Goal: Obtain resource: Download file/media

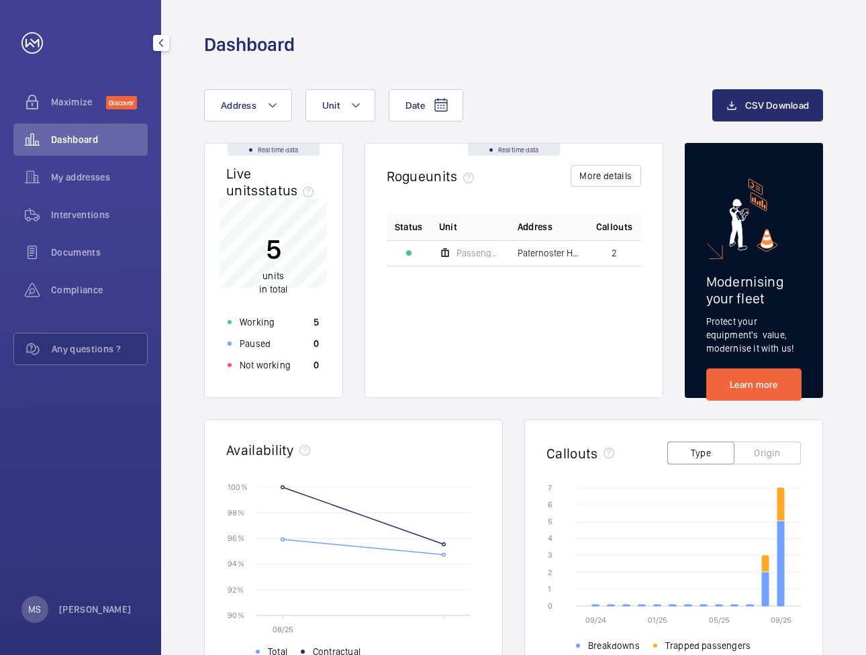
click at [94, 139] on span "Dashboard" at bounding box center [99, 139] width 97 height 13
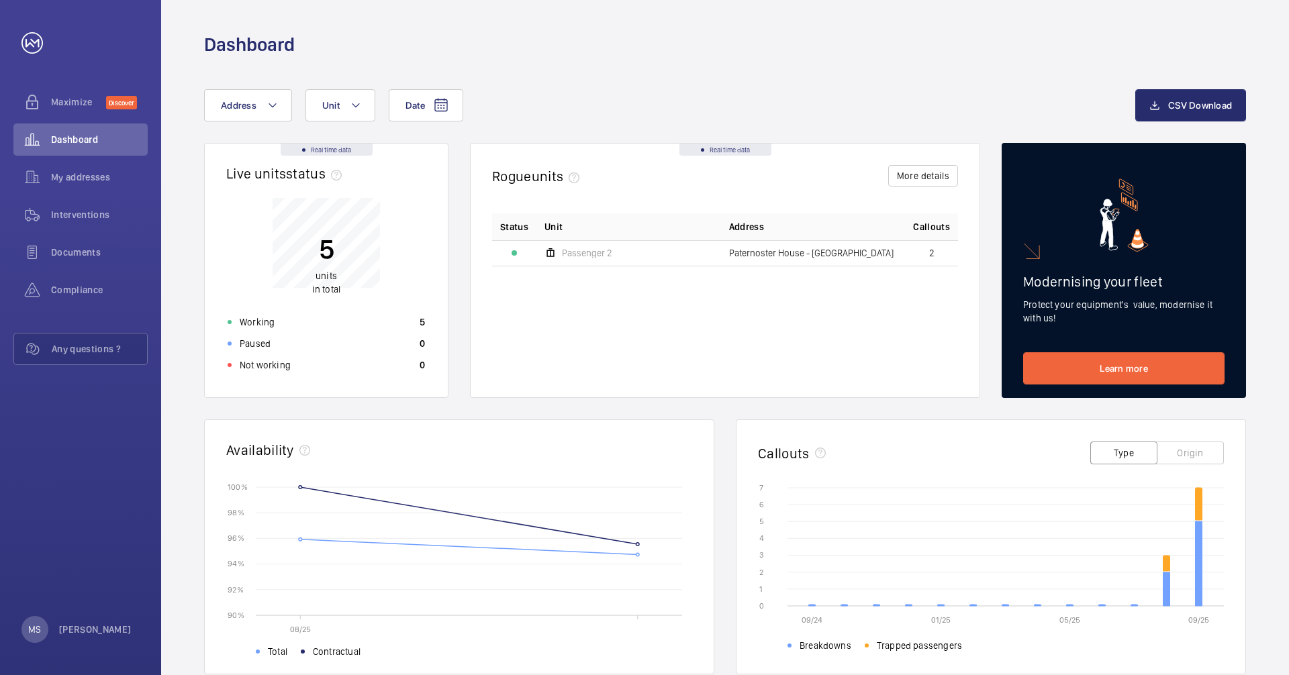
click at [866, 252] on span "Paternoster House - [GEOGRAPHIC_DATA]" at bounding box center [811, 252] width 165 height 9
click at [866, 250] on span "2" at bounding box center [931, 252] width 5 height 9
click at [514, 252] on div at bounding box center [514, 252] width 5 height 5
click at [581, 256] on span "Passenger 2" at bounding box center [587, 252] width 50 height 9
click at [801, 263] on td "Paternoster House - [GEOGRAPHIC_DATA]" at bounding box center [813, 253] width 185 height 26
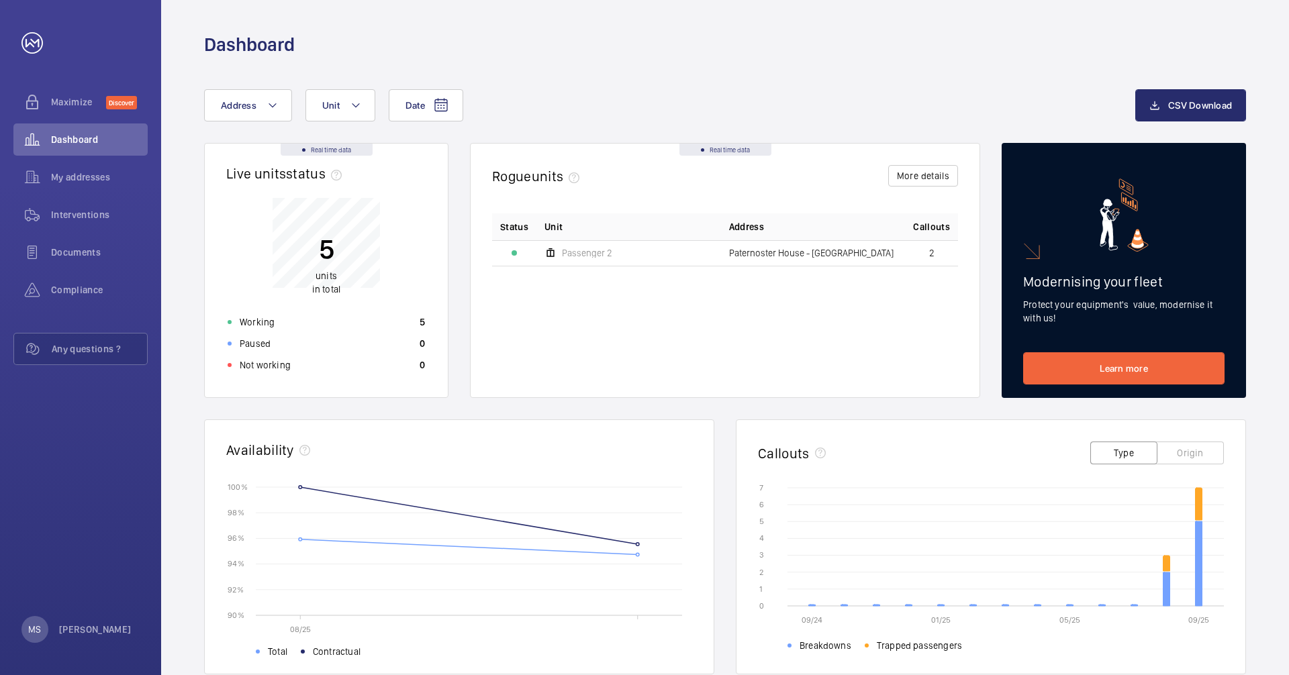
click at [320, 275] on span "units" at bounding box center [326, 276] width 21 height 11
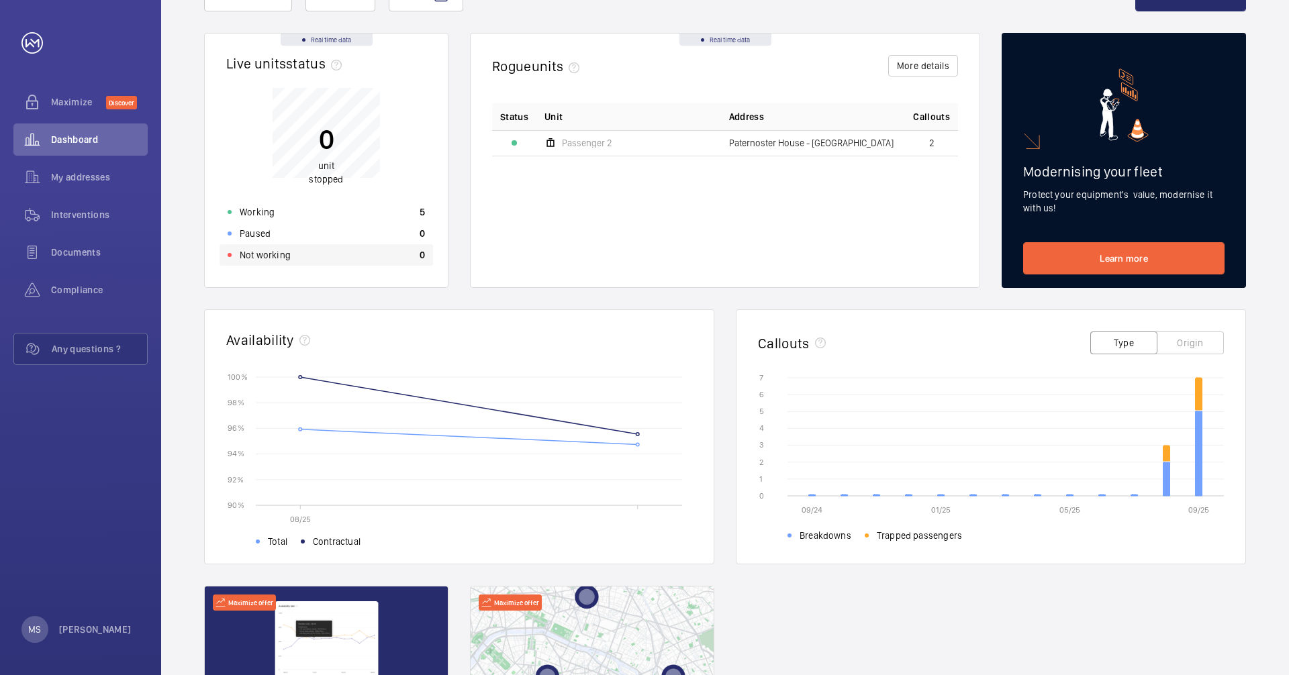
scroll to position [134, 0]
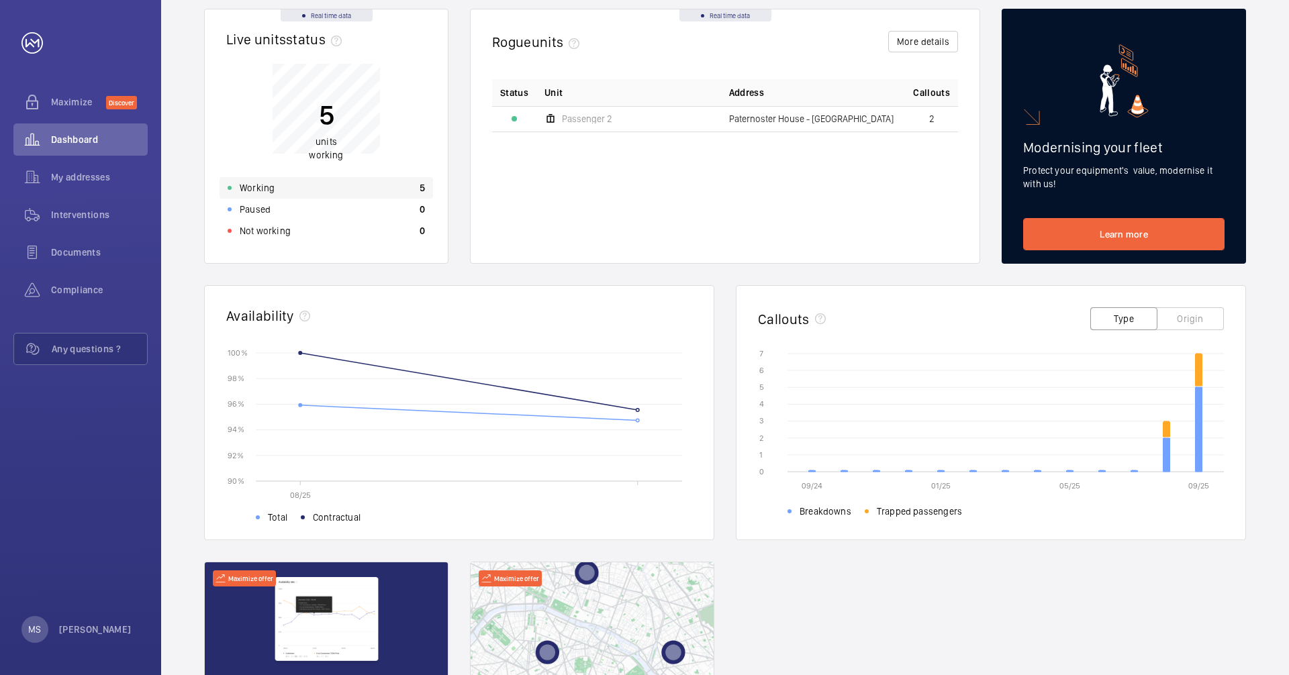
click at [252, 189] on p "Working" at bounding box center [257, 187] width 35 height 13
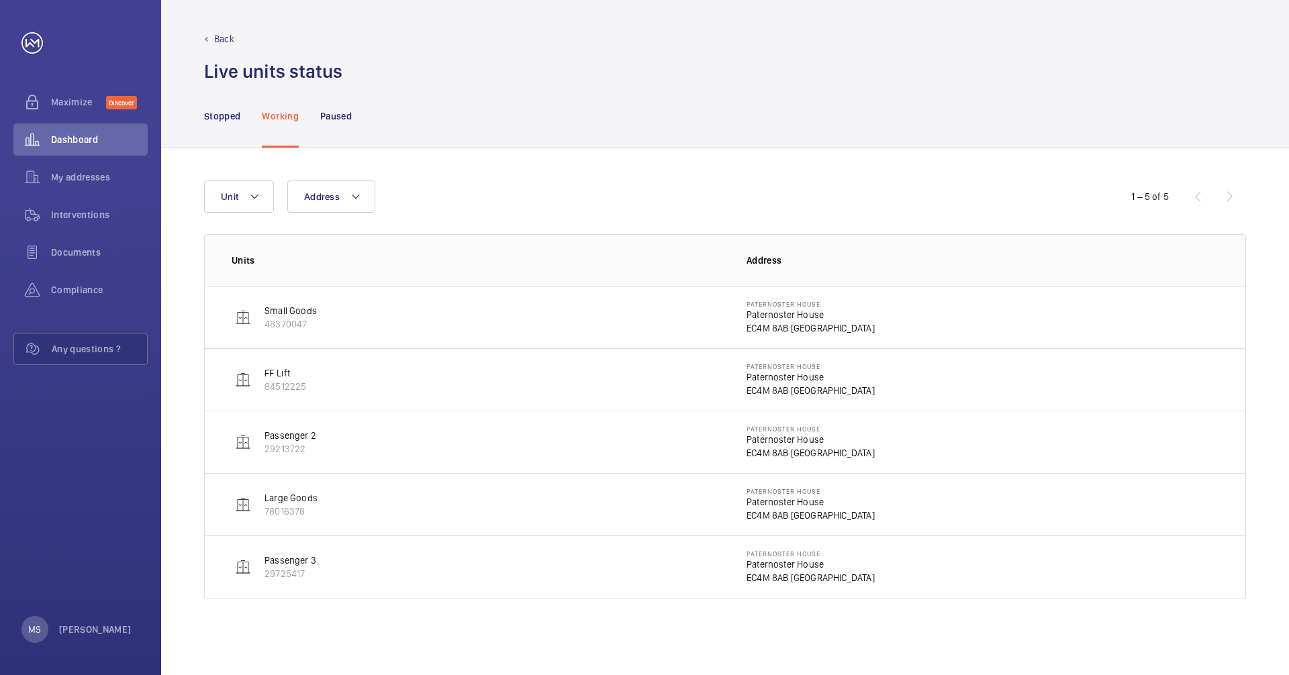
click at [291, 313] on p "Small Goods" at bounding box center [291, 310] width 52 height 13
click at [276, 379] on p "FF Lift" at bounding box center [286, 373] width 42 height 13
click at [283, 371] on p "FF Lift" at bounding box center [286, 373] width 42 height 13
drag, startPoint x: 283, startPoint y: 371, endPoint x: 277, endPoint y: 383, distance: 12.9
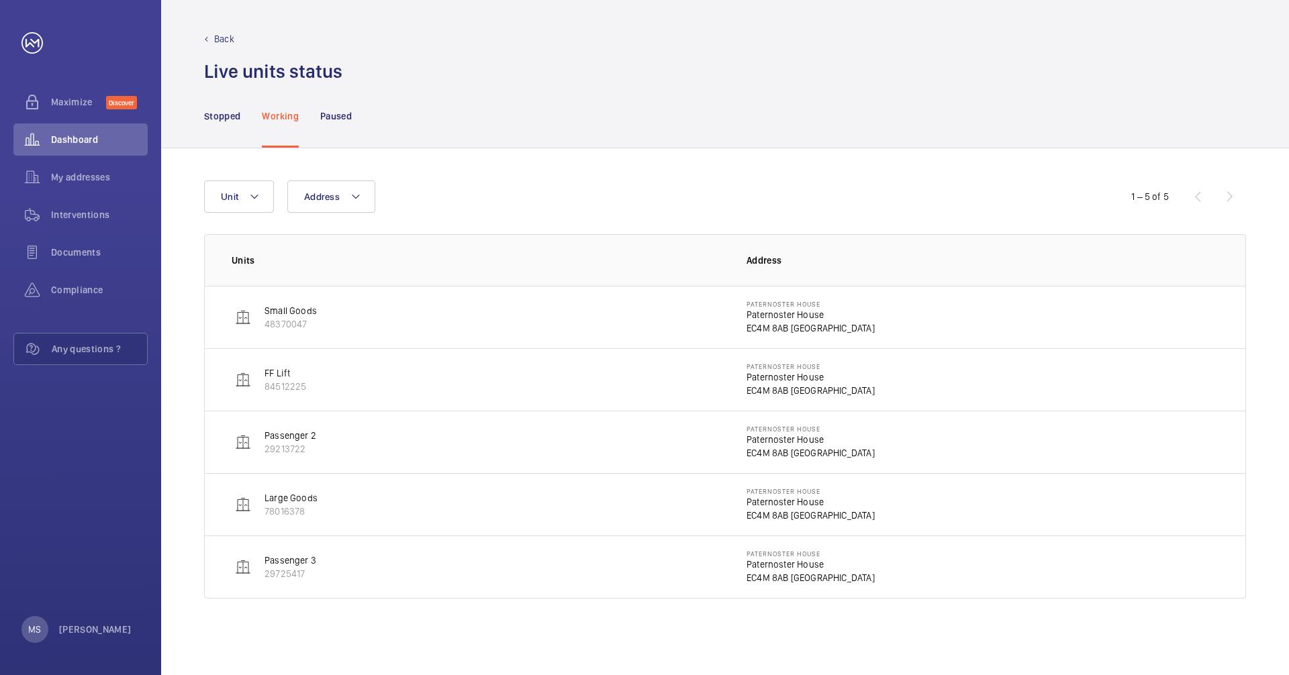
click at [277, 383] on p "84512225" at bounding box center [286, 386] width 42 height 13
click at [241, 382] on img at bounding box center [243, 380] width 16 height 16
click at [771, 381] on p "Paternoster House" at bounding box center [811, 377] width 128 height 13
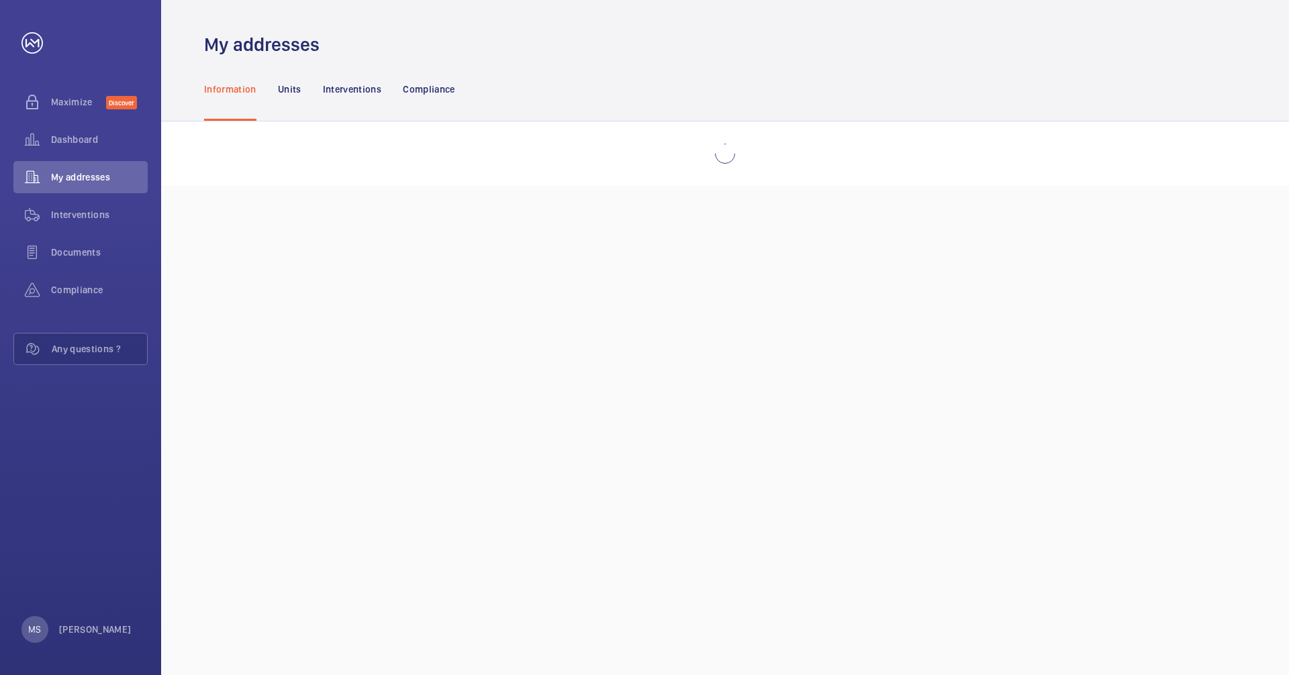
click at [771, 381] on div "My addresses Information Units Interventions Compliance" at bounding box center [725, 337] width 1128 height 675
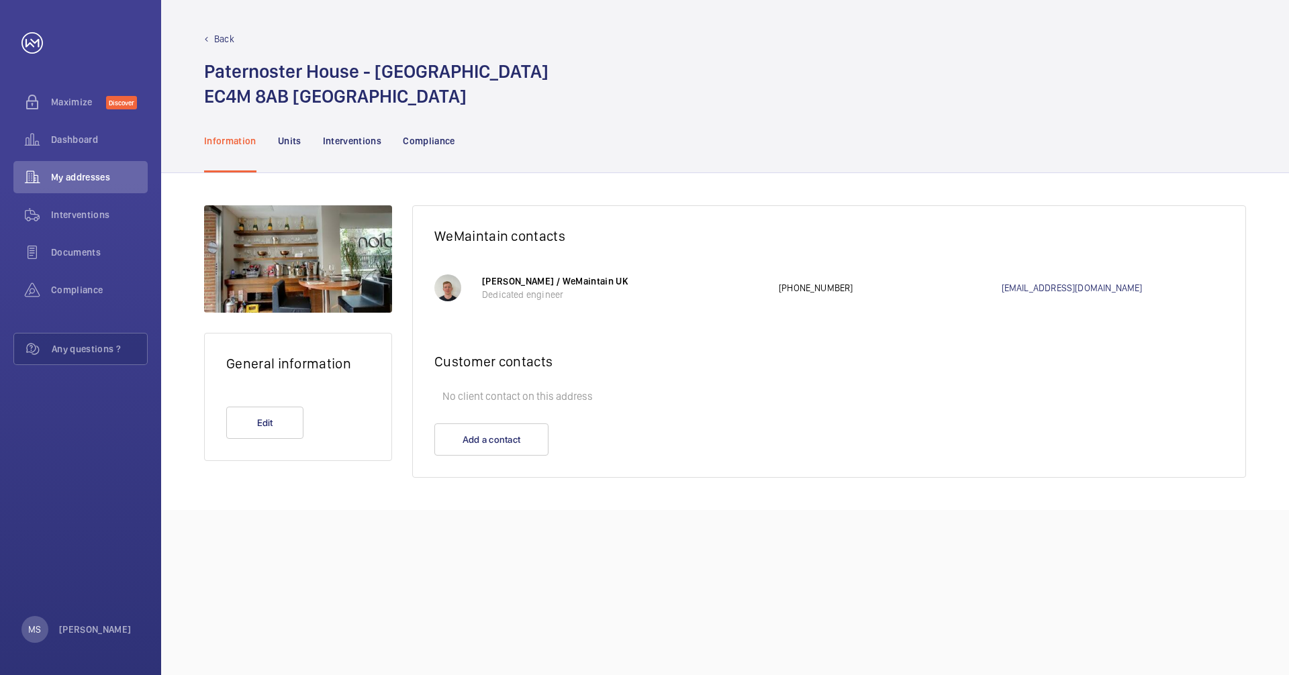
click at [318, 364] on h2 "General information" at bounding box center [298, 363] width 144 height 17
click at [286, 141] on p "Units" at bounding box center [290, 140] width 24 height 13
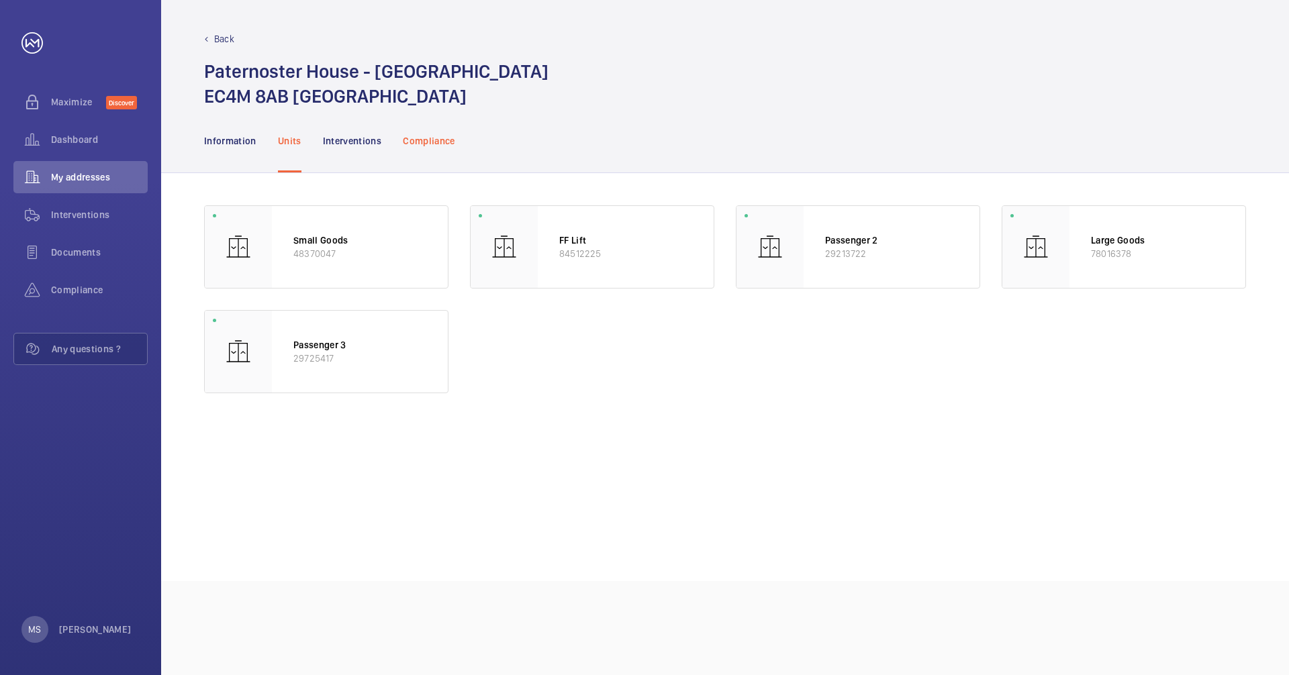
click at [426, 138] on p "Compliance" at bounding box center [429, 140] width 52 height 13
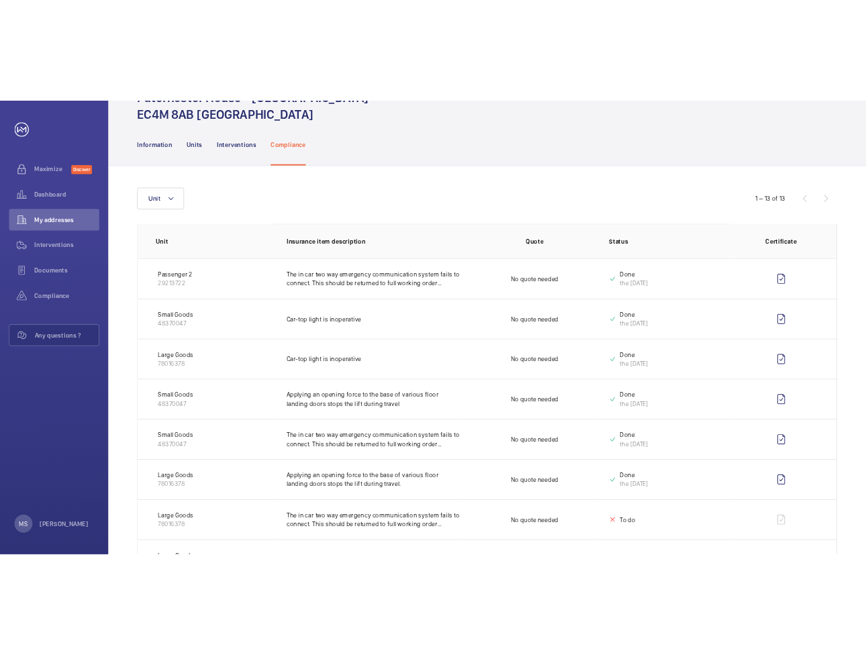
scroll to position [134, 0]
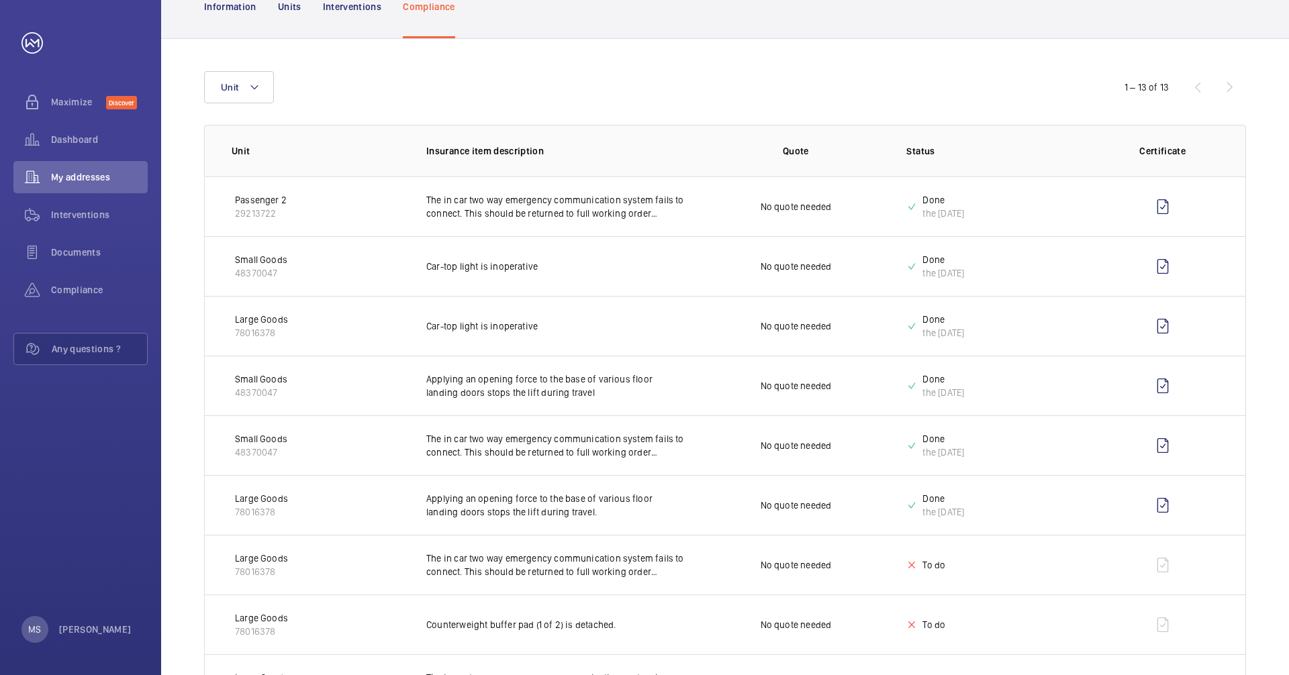
click at [256, 388] on p "48370047" at bounding box center [261, 392] width 52 height 13
click at [256, 387] on p "48370047" at bounding box center [261, 392] width 52 height 13
click at [255, 385] on div "Small Goods 48370047" at bounding box center [261, 386] width 52 height 27
click at [250, 379] on p "Small Goods" at bounding box center [261, 379] width 52 height 13
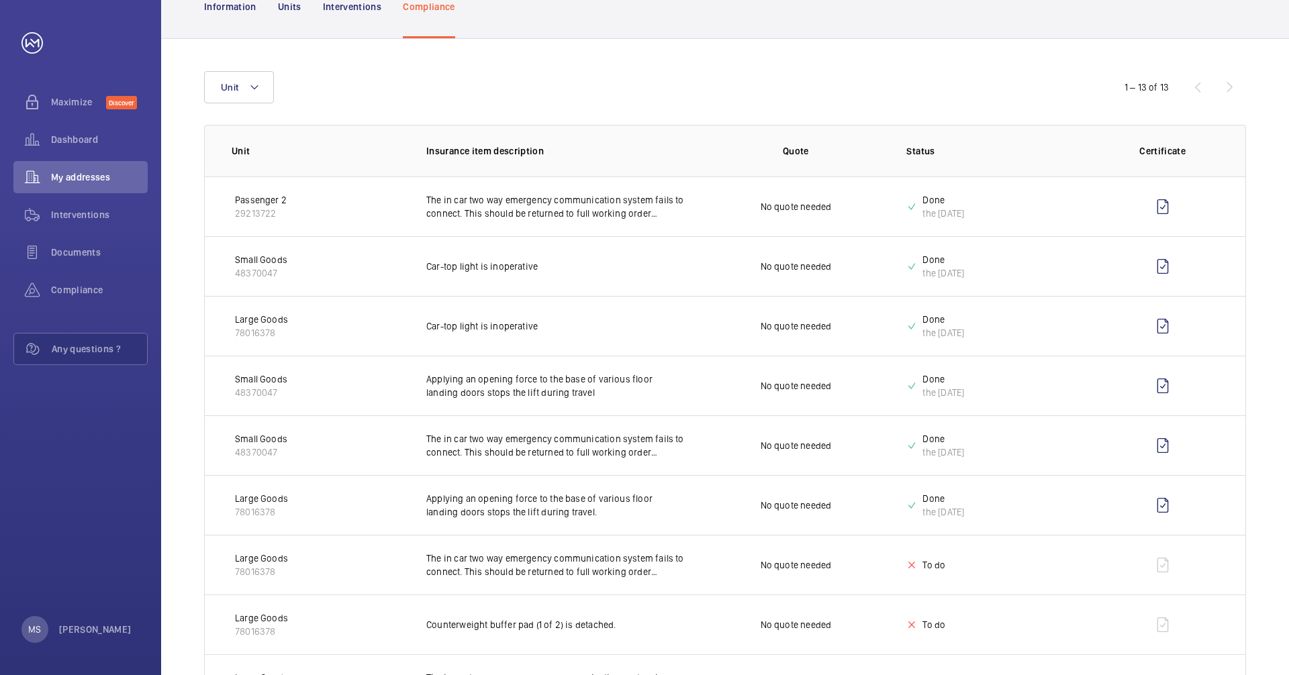
click at [251, 384] on p "Small Goods" at bounding box center [261, 379] width 52 height 13
drag, startPoint x: 251, startPoint y: 384, endPoint x: 465, endPoint y: 387, distance: 213.5
click at [465, 387] on p "Applying an opening force to the base of various floor landing doors stops the …" at bounding box center [555, 386] width 259 height 27
click at [866, 383] on wm-front-icon-button at bounding box center [1163, 386] width 32 height 32
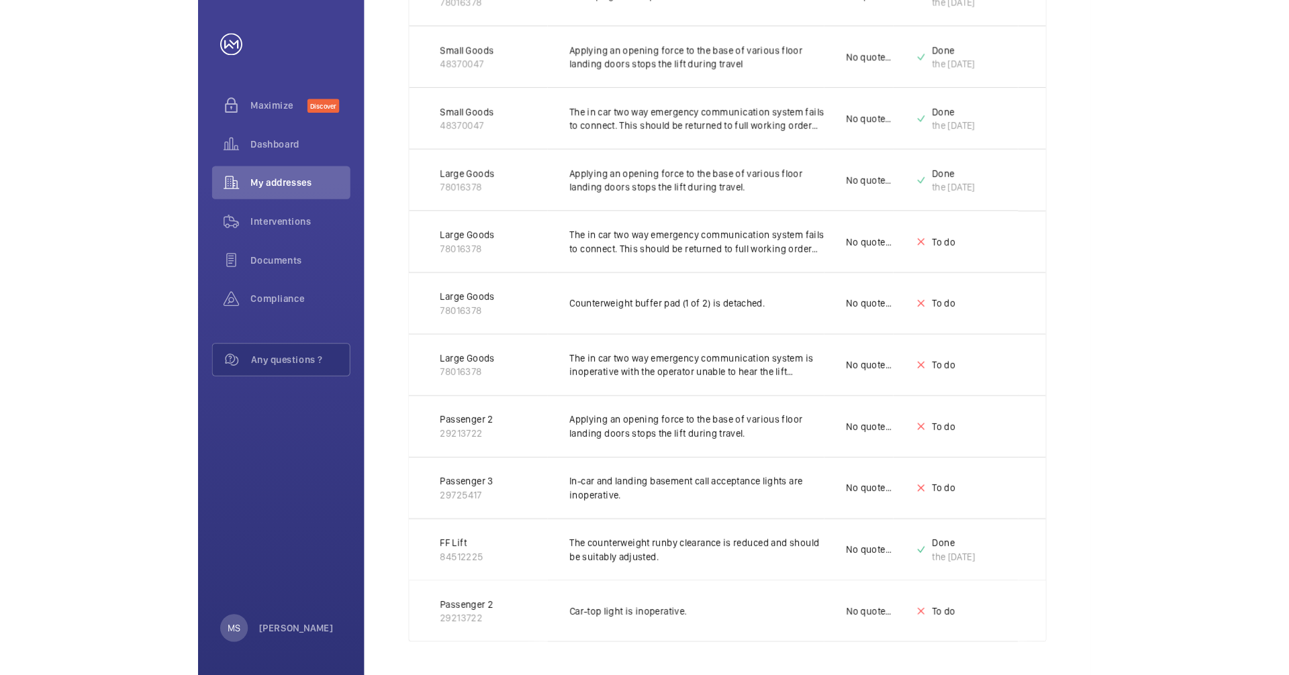
scroll to position [445, 0]
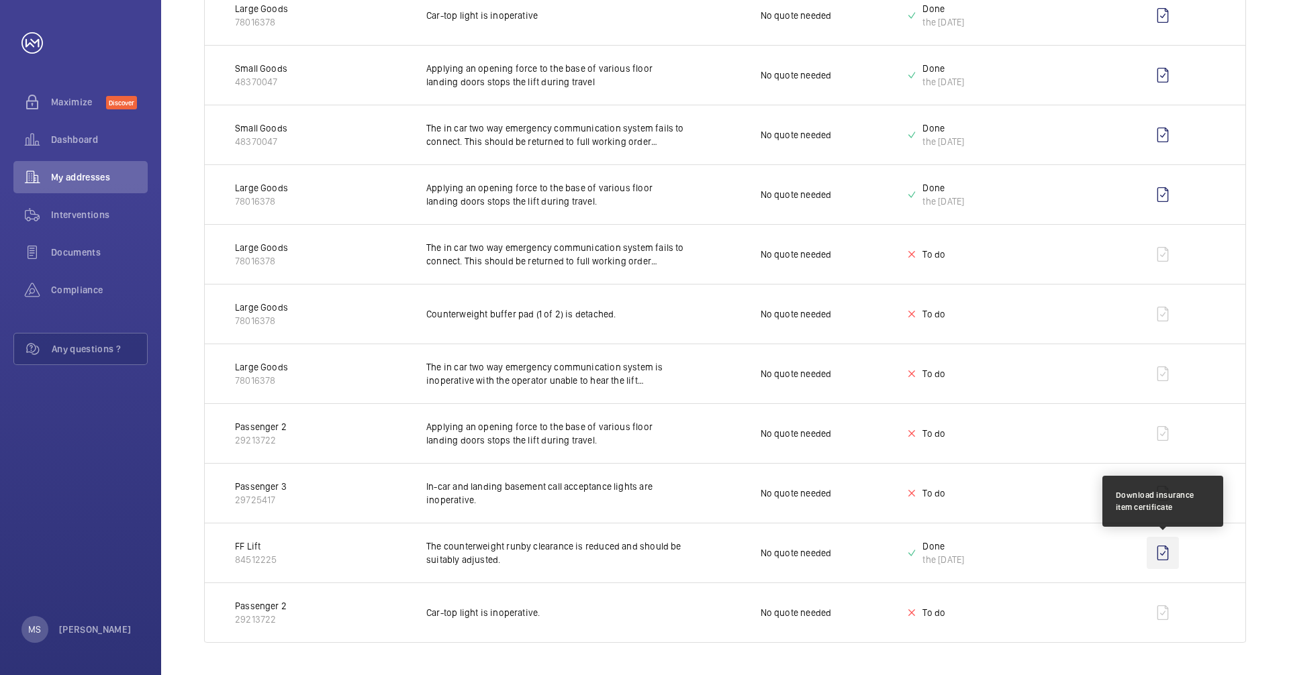
click at [866, 554] on wm-front-icon-button at bounding box center [1163, 553] width 32 height 32
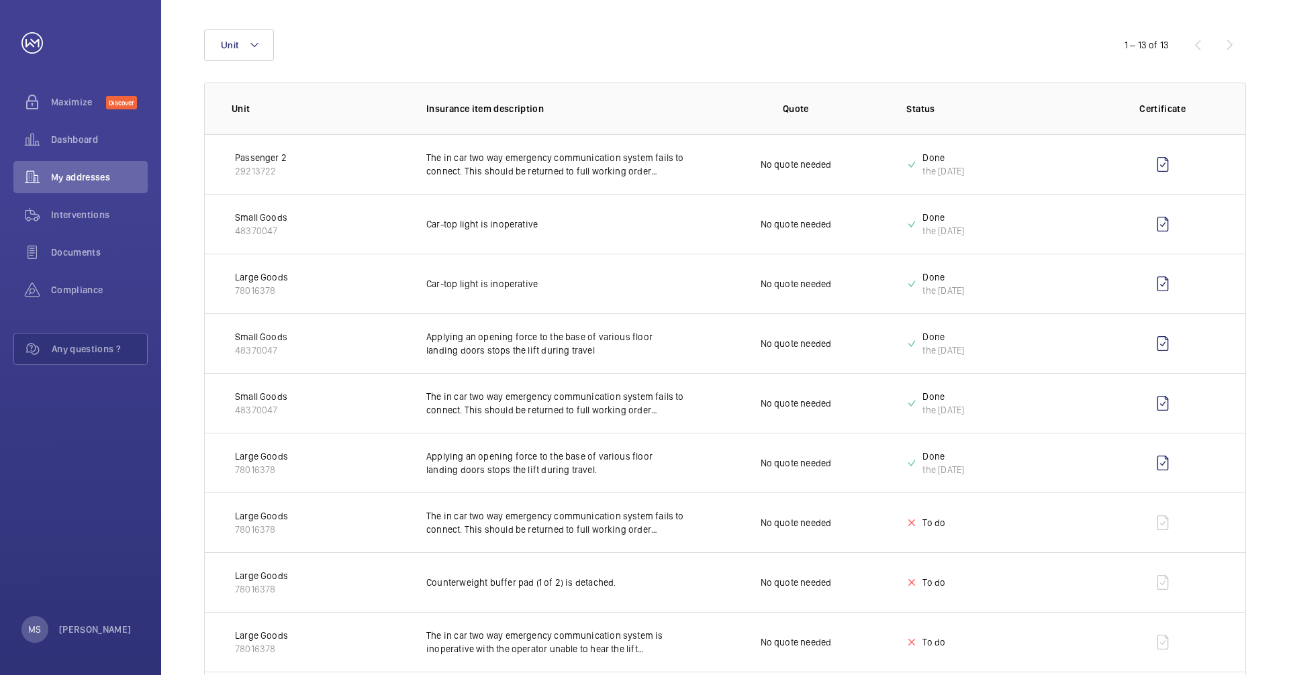
scroll to position [244, 0]
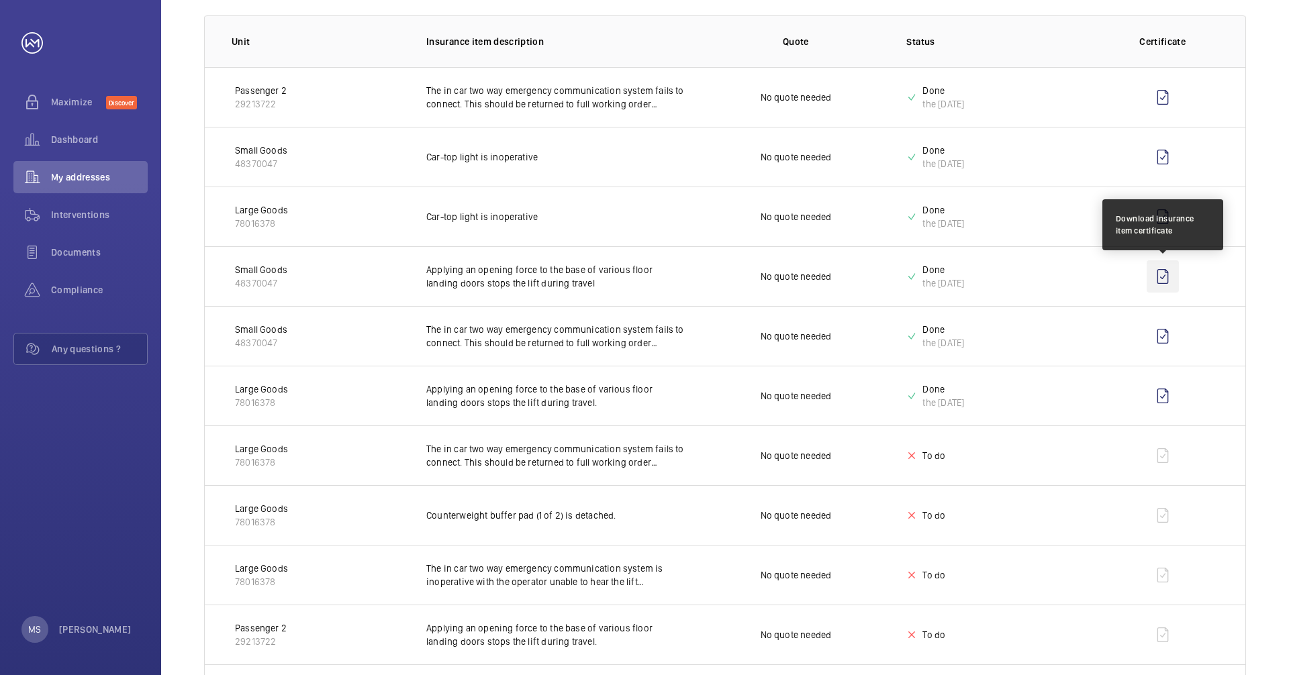
click at [866, 277] on wm-front-icon-button at bounding box center [1163, 277] width 32 height 32
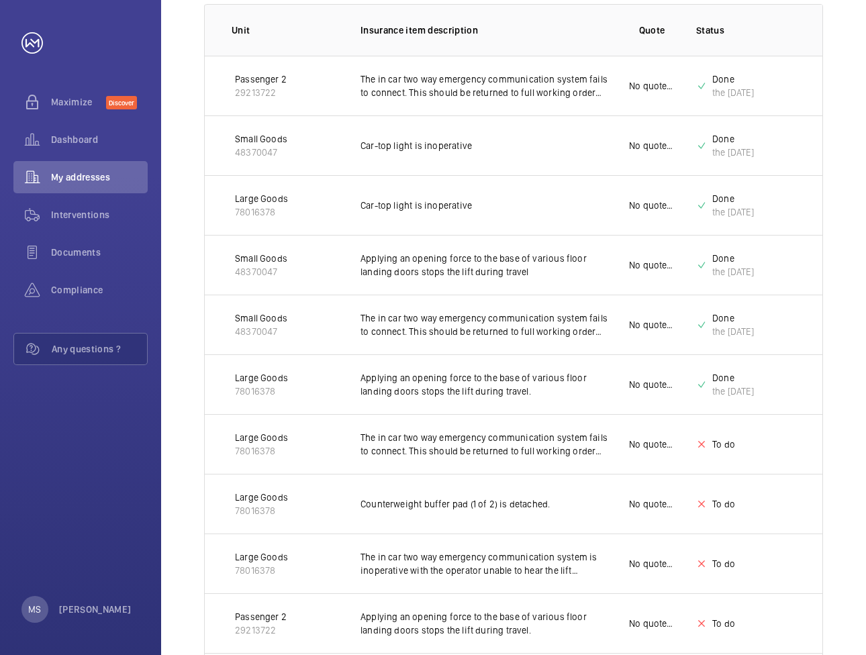
scroll to position [269, 0]
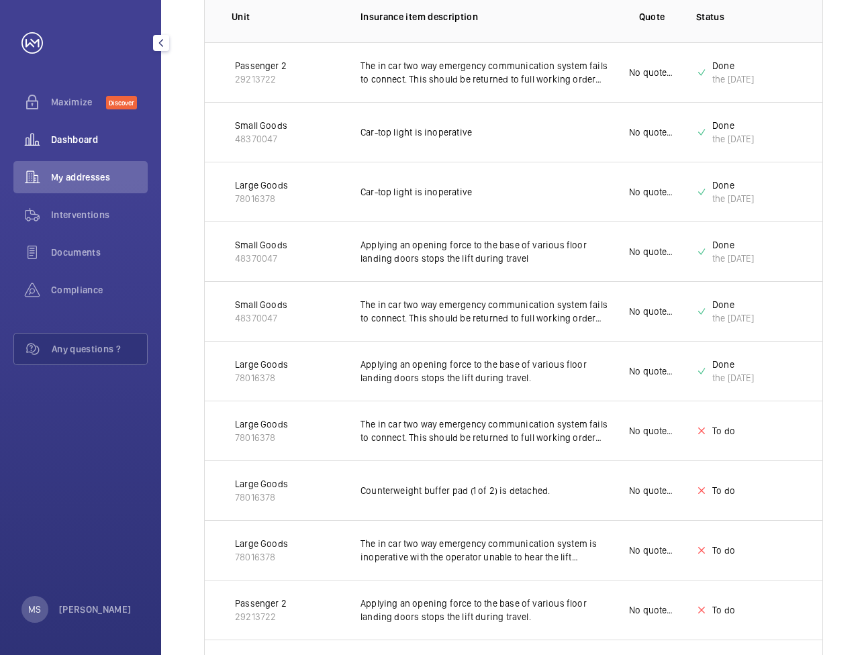
click at [81, 142] on span "Dashboard" at bounding box center [99, 139] width 97 height 13
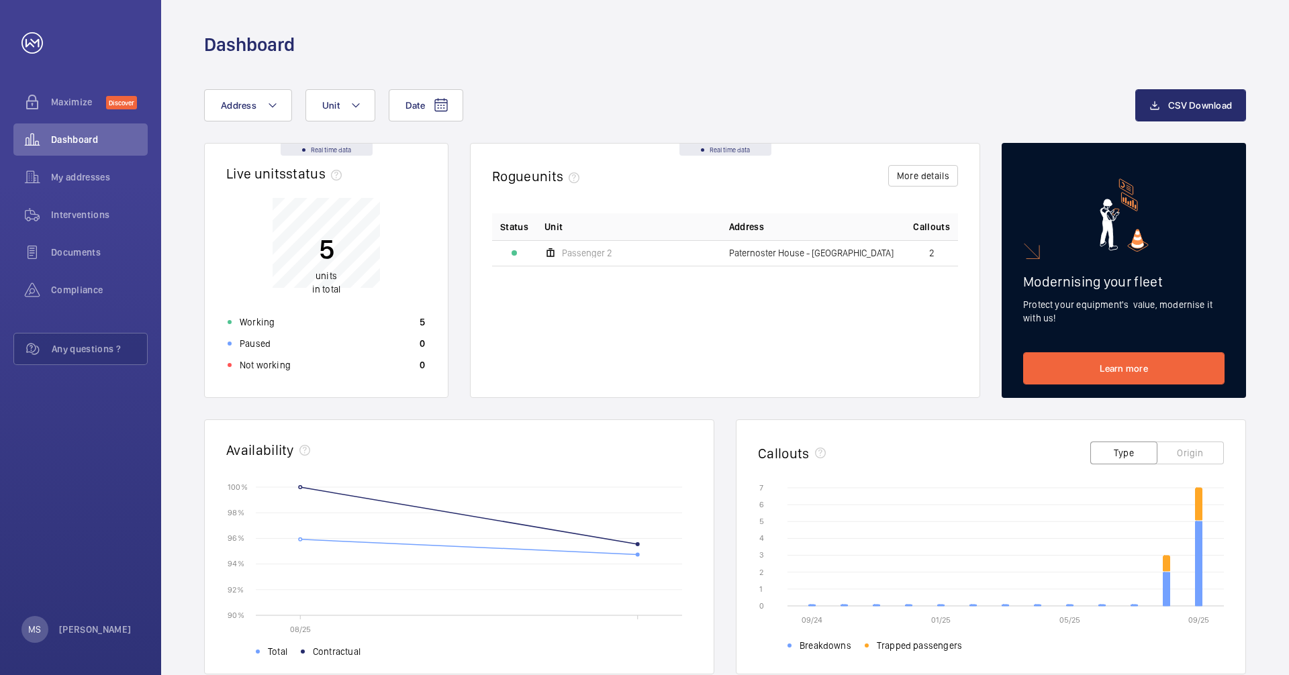
click at [326, 256] on p "5" at bounding box center [326, 249] width 28 height 34
click at [259, 322] on p "Working" at bounding box center [257, 322] width 35 height 13
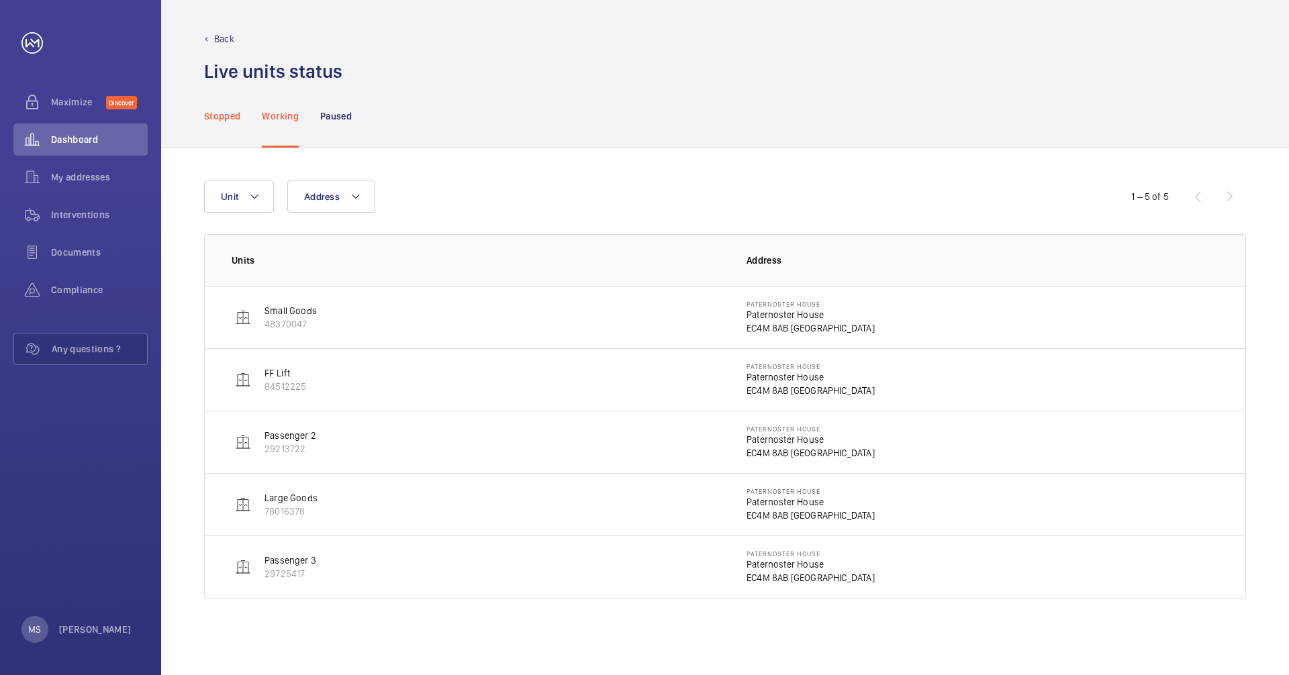
click at [216, 117] on p "Stopped" at bounding box center [222, 115] width 36 height 13
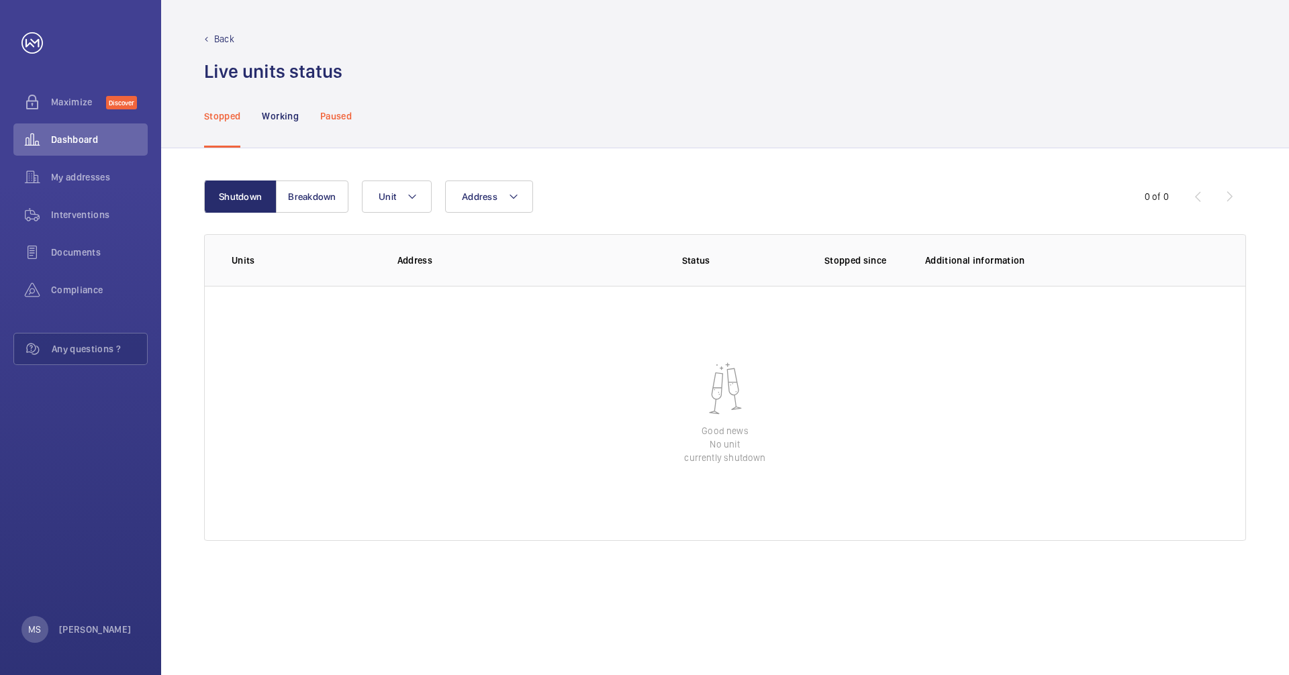
click at [349, 112] on p "Paused" at bounding box center [336, 115] width 32 height 13
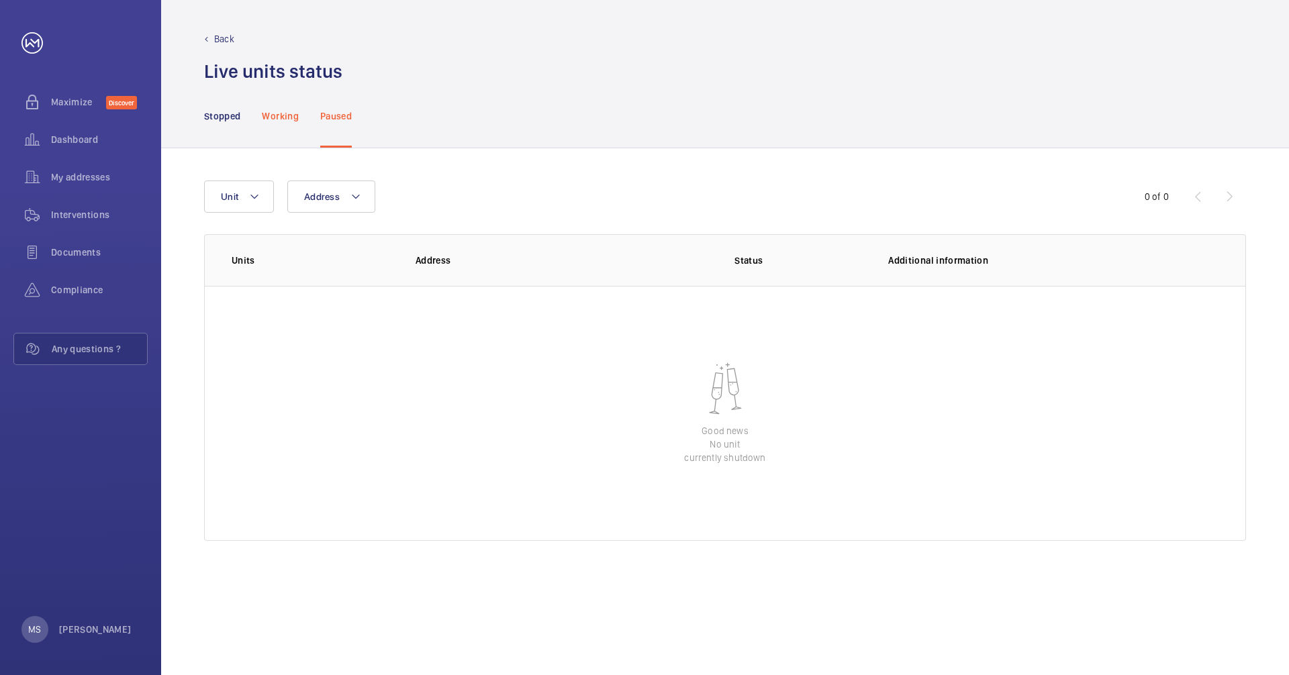
click at [277, 121] on p "Working" at bounding box center [280, 115] width 36 height 13
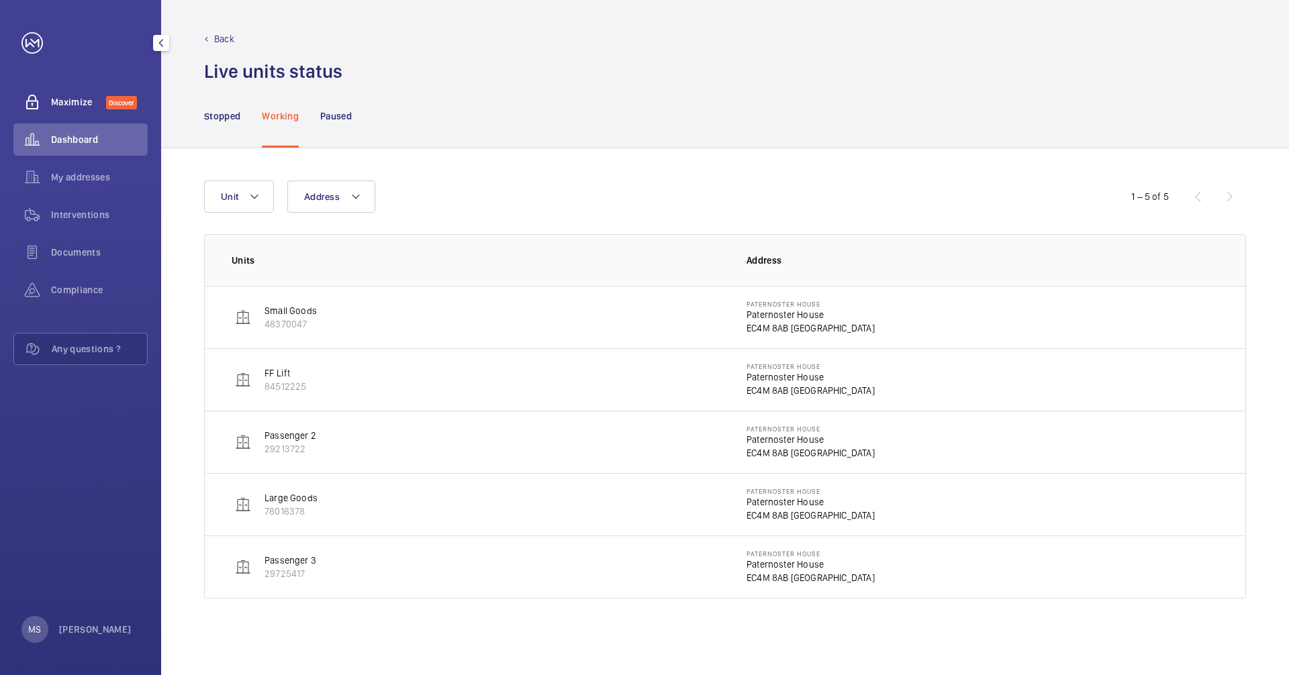
click at [88, 102] on span "Maximize" at bounding box center [78, 101] width 55 height 13
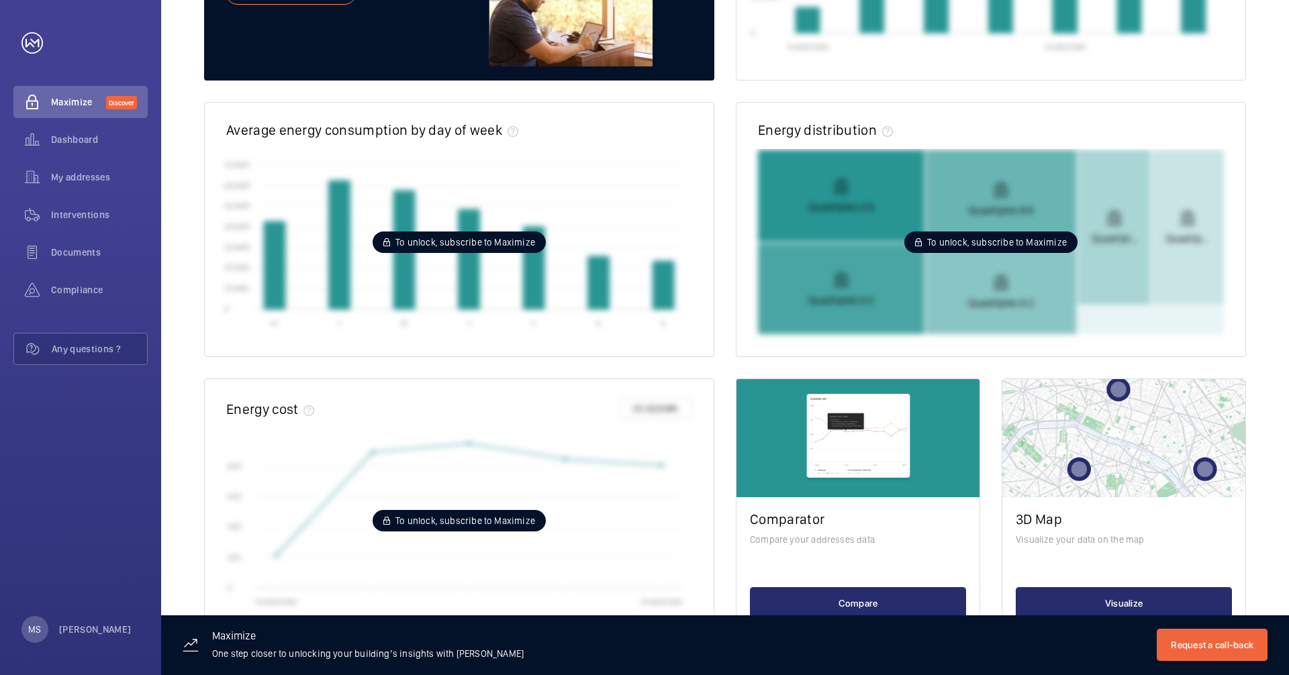
scroll to position [269, 0]
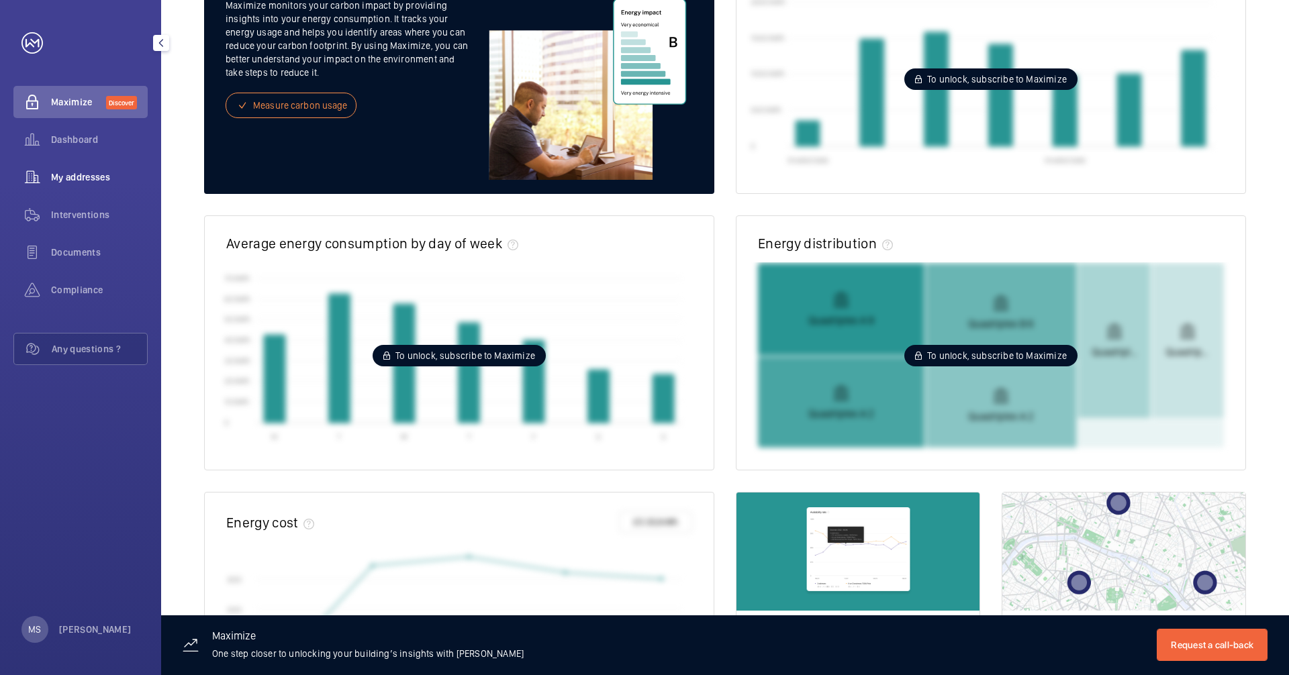
click at [90, 177] on span "My addresses" at bounding box center [99, 177] width 97 height 13
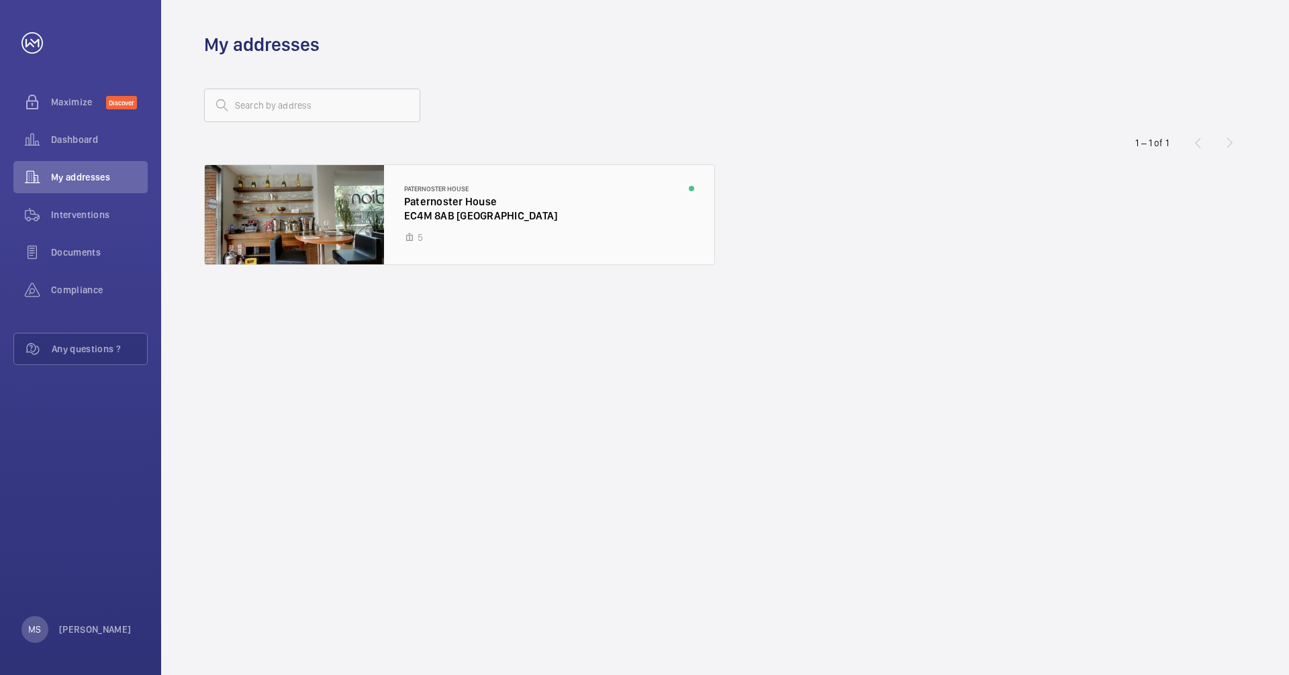
click at [412, 197] on div at bounding box center [460, 214] width 510 height 99
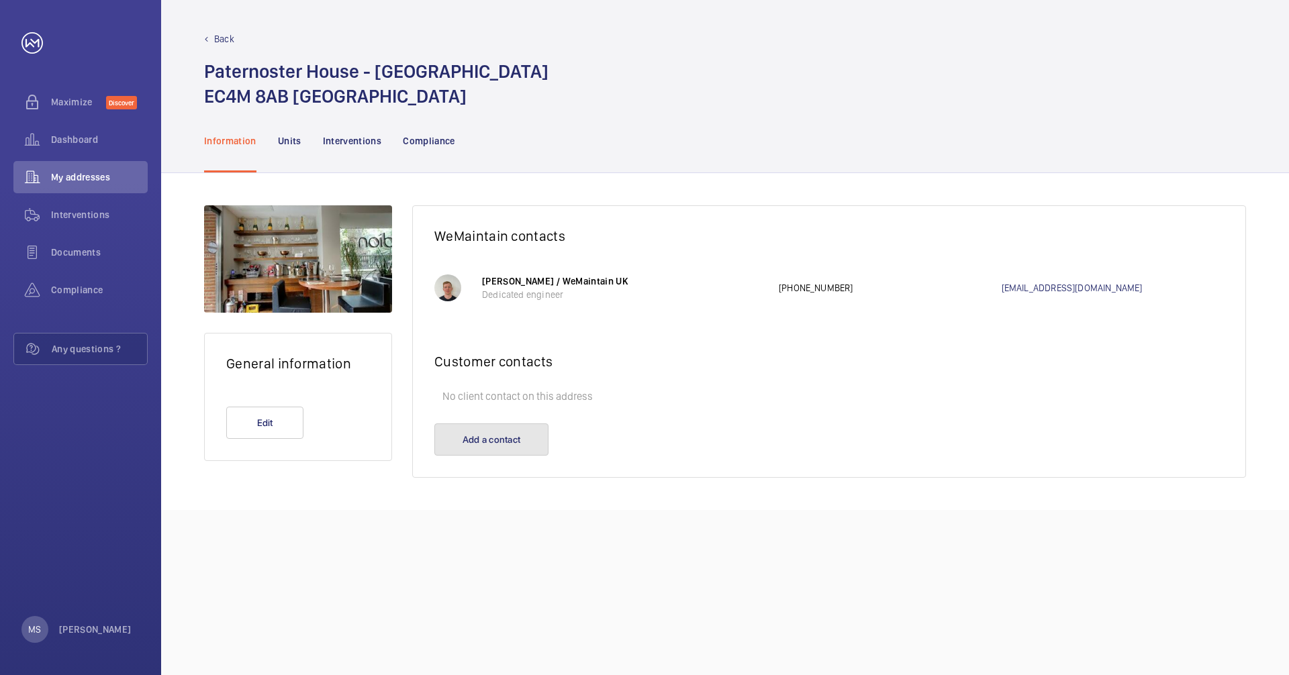
click at [487, 440] on button "Add a contact" at bounding box center [491, 440] width 114 height 32
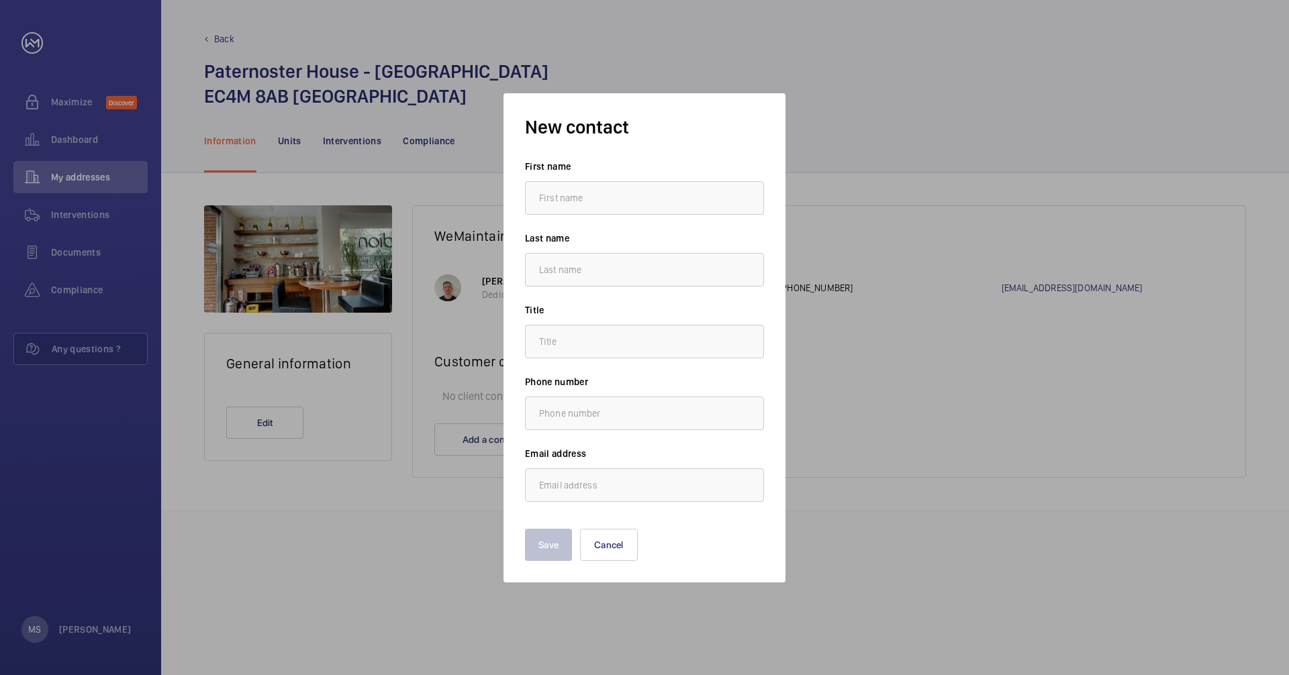
click at [866, 431] on div at bounding box center [644, 337] width 1289 height 675
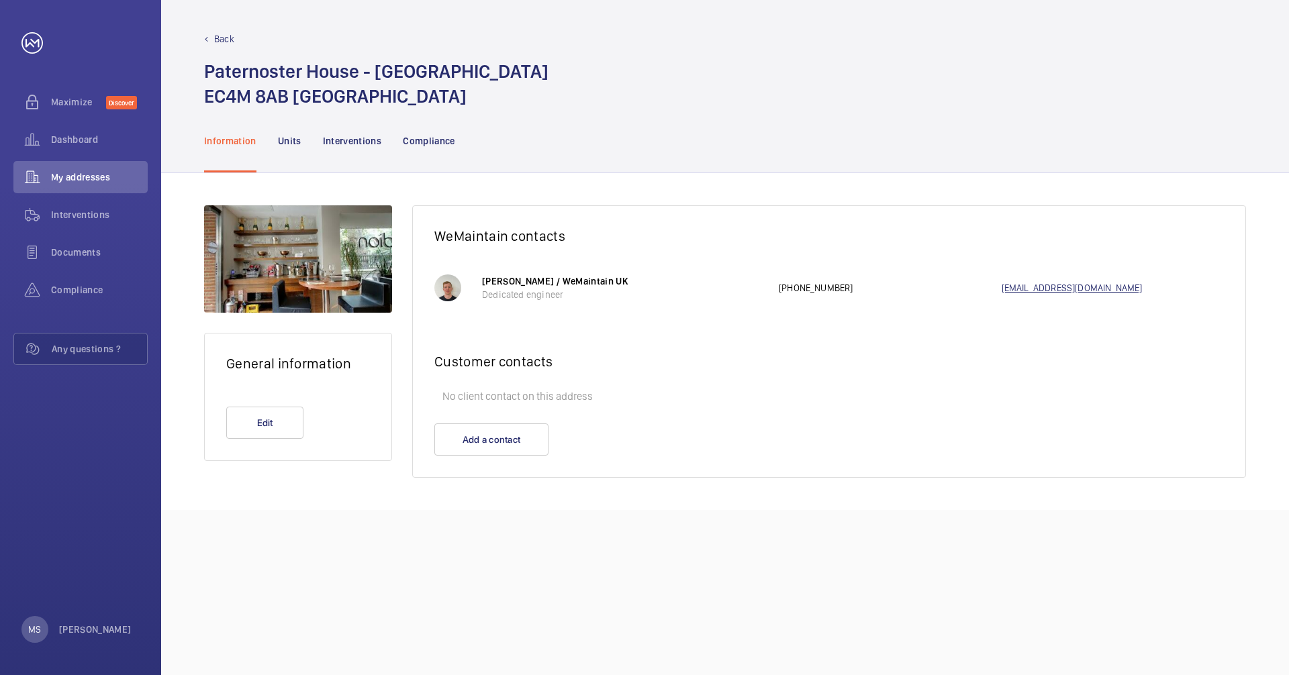
click at [866, 289] on link "[EMAIL_ADDRESS][DOMAIN_NAME]" at bounding box center [1113, 287] width 223 height 13
drag, startPoint x: 265, startPoint y: 366, endPoint x: 282, endPoint y: 378, distance: 21.2
click at [265, 366] on h2 "General information" at bounding box center [298, 363] width 144 height 17
click at [283, 141] on p "Units" at bounding box center [290, 140] width 24 height 13
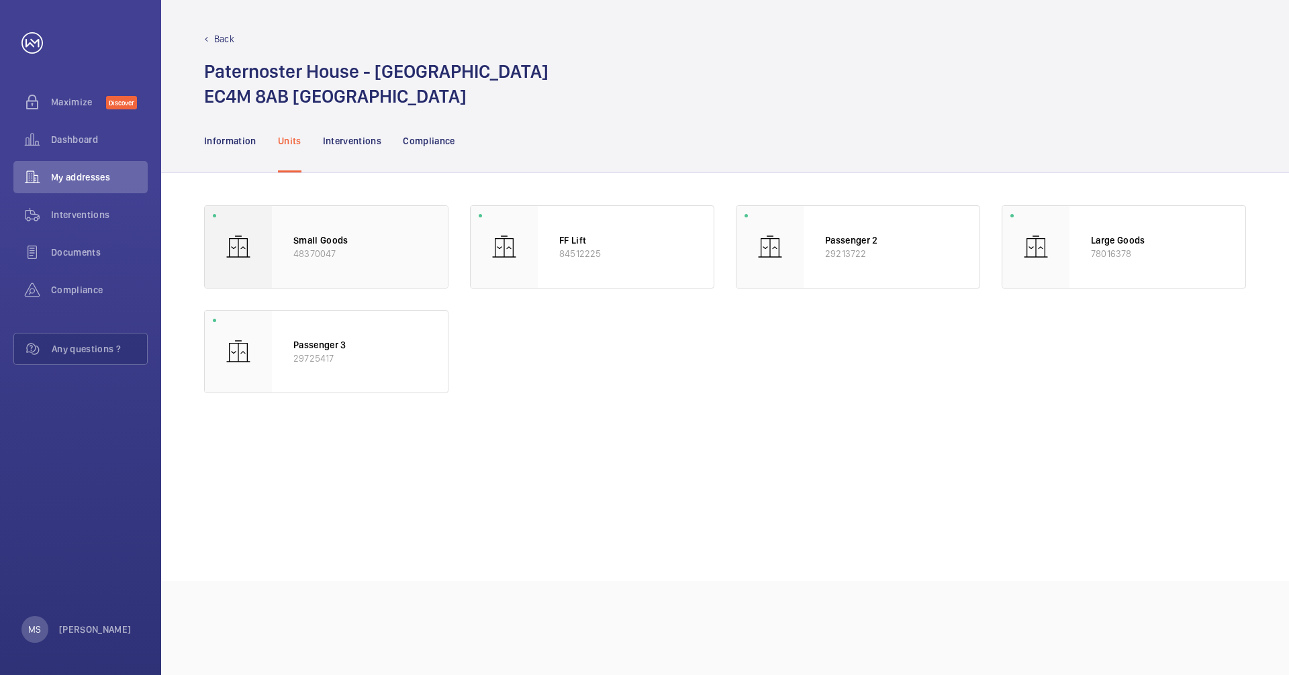
click at [322, 242] on p "Small Goods" at bounding box center [359, 240] width 133 height 13
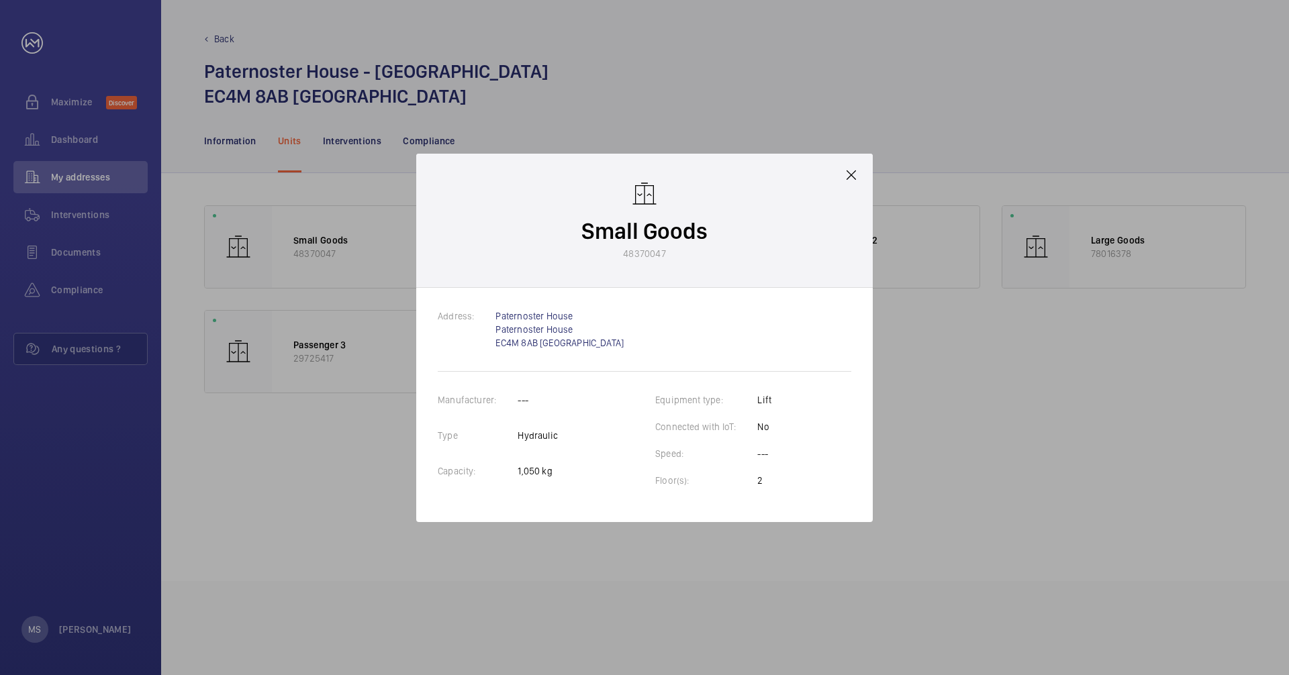
click at [593, 558] on div at bounding box center [644, 337] width 1289 height 675
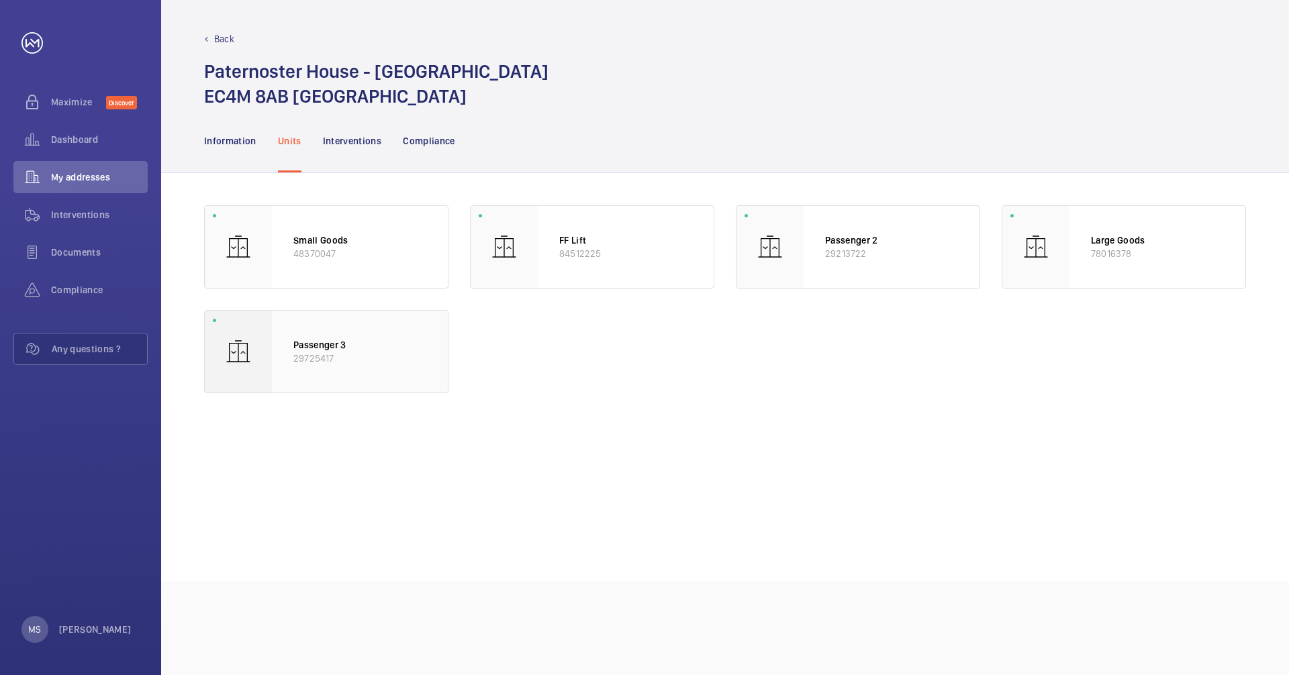
click at [326, 346] on p "Passenger 3" at bounding box center [359, 344] width 133 height 13
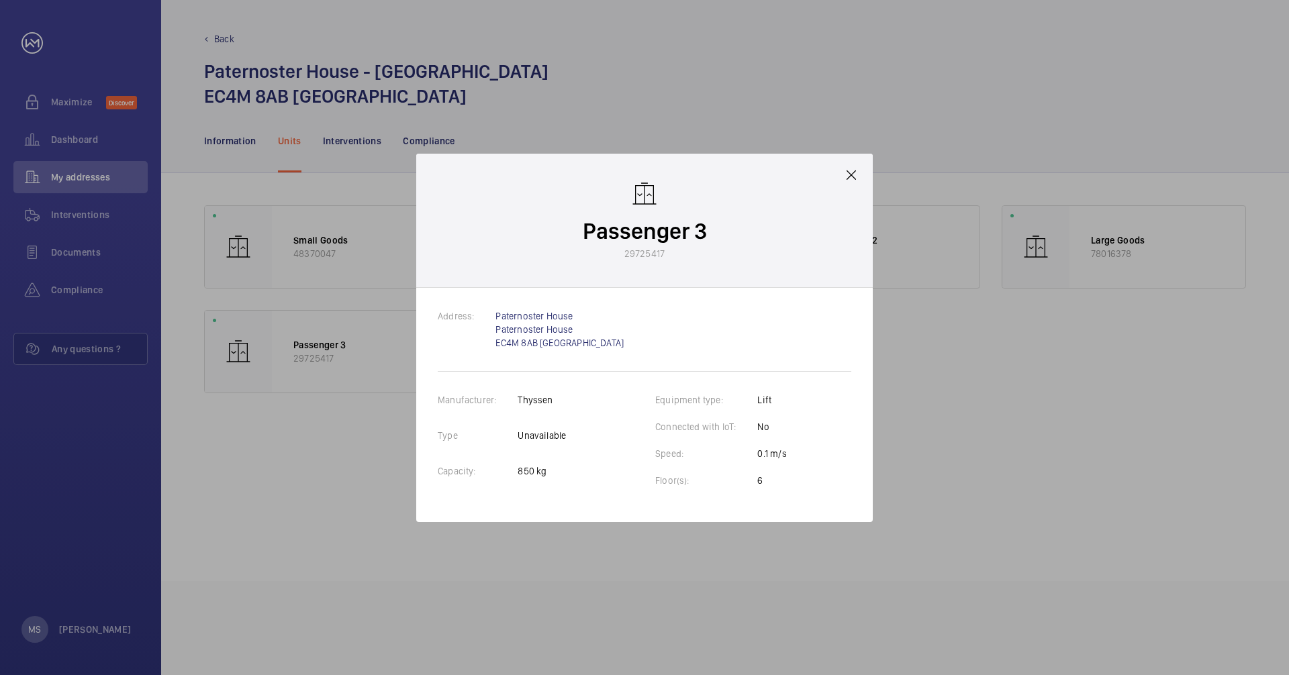
click at [853, 174] on mat-icon at bounding box center [851, 175] width 16 height 16
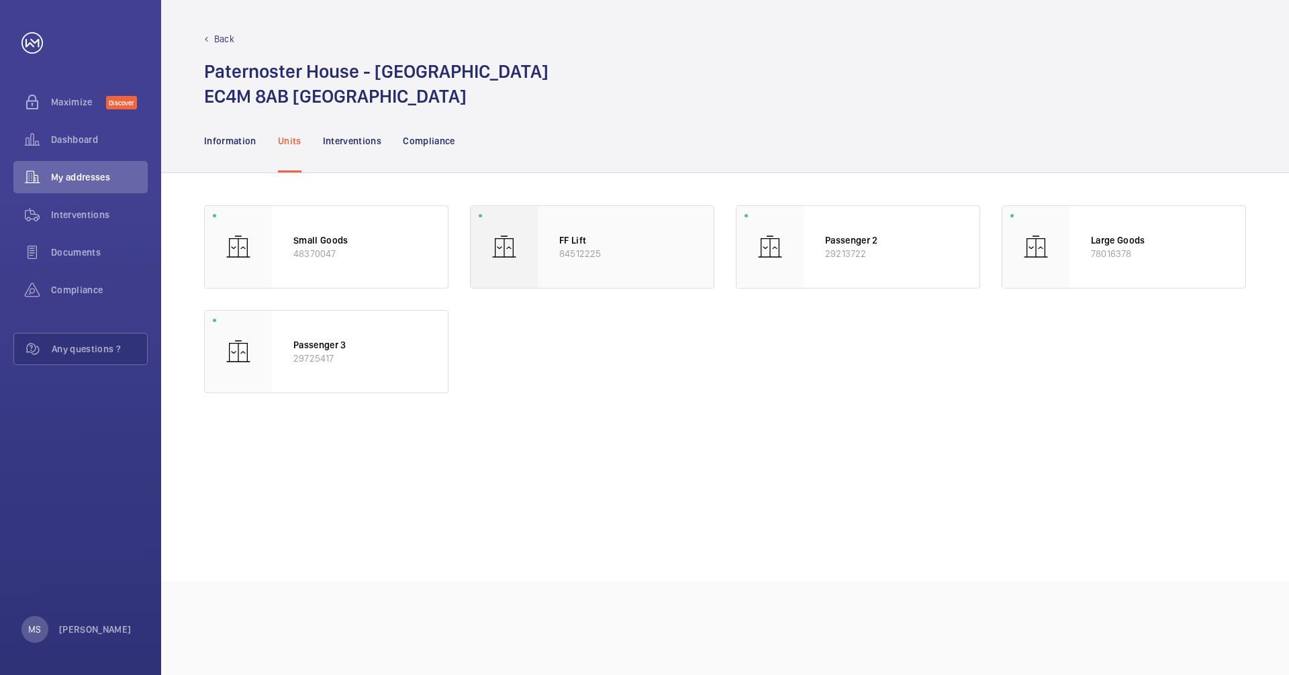
click at [577, 246] on p "FF Lift" at bounding box center [625, 240] width 133 height 13
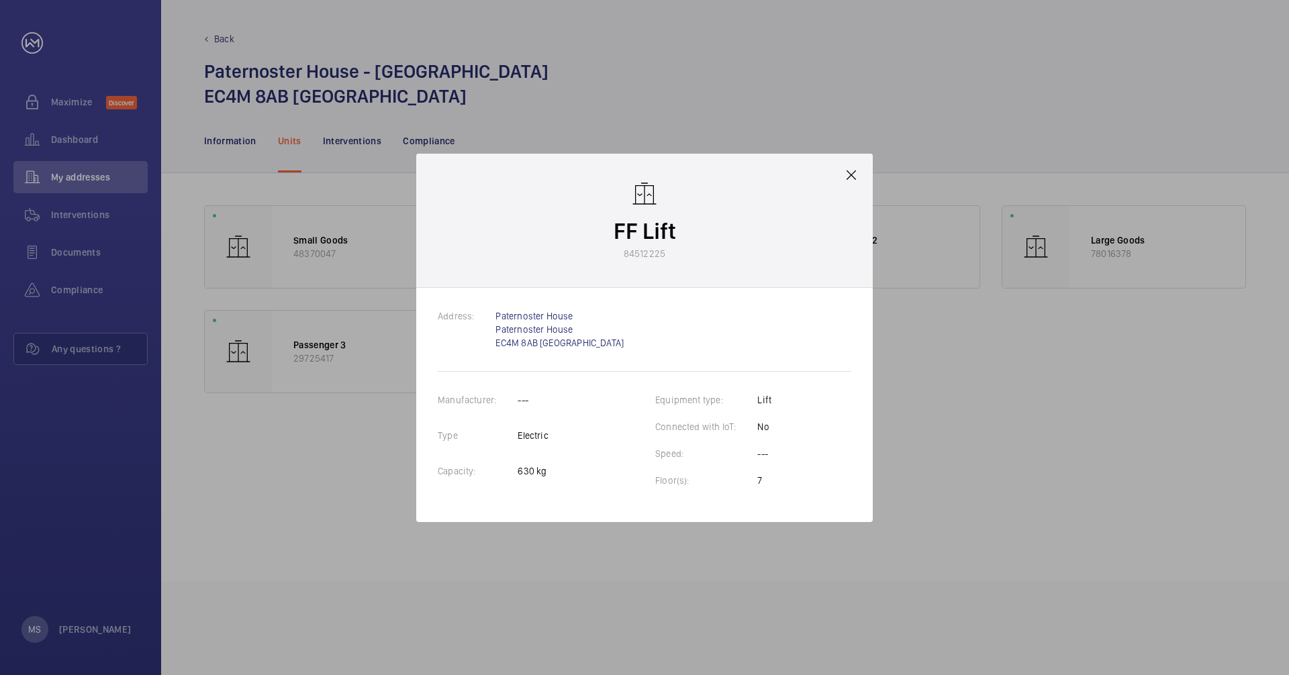
click at [845, 175] on mat-icon at bounding box center [851, 175] width 16 height 16
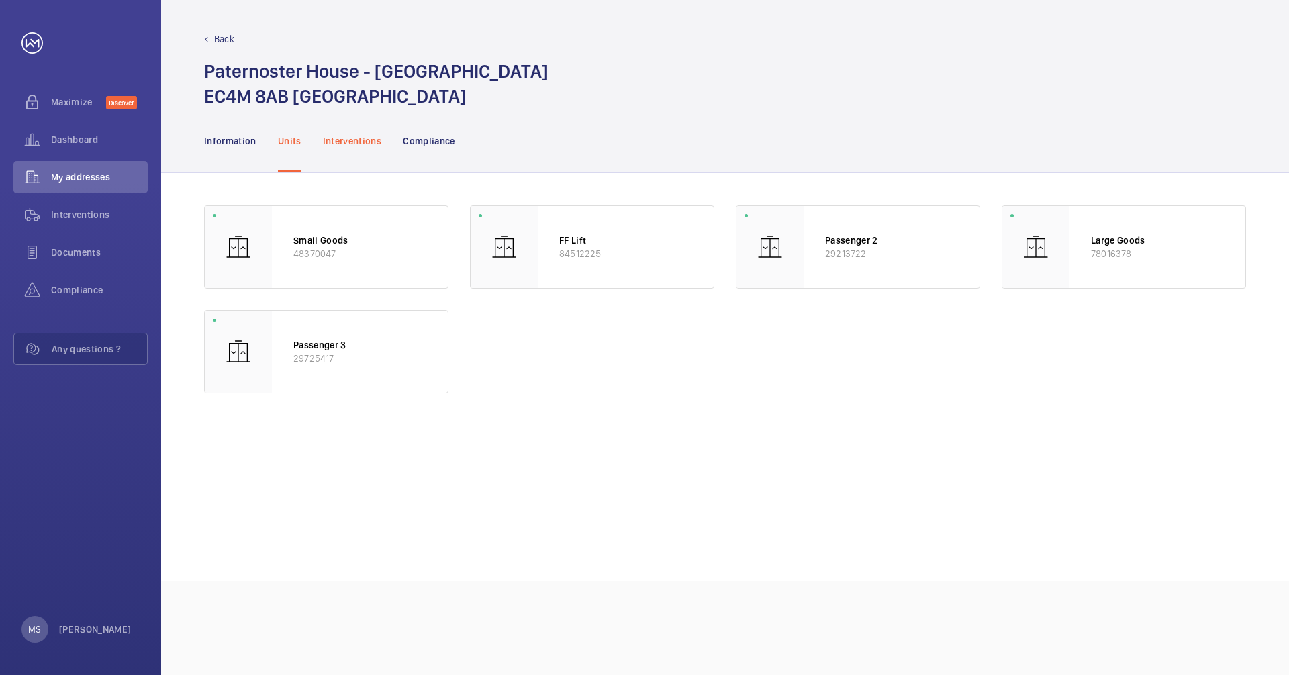
click at [344, 144] on p "Interventions" at bounding box center [352, 140] width 59 height 13
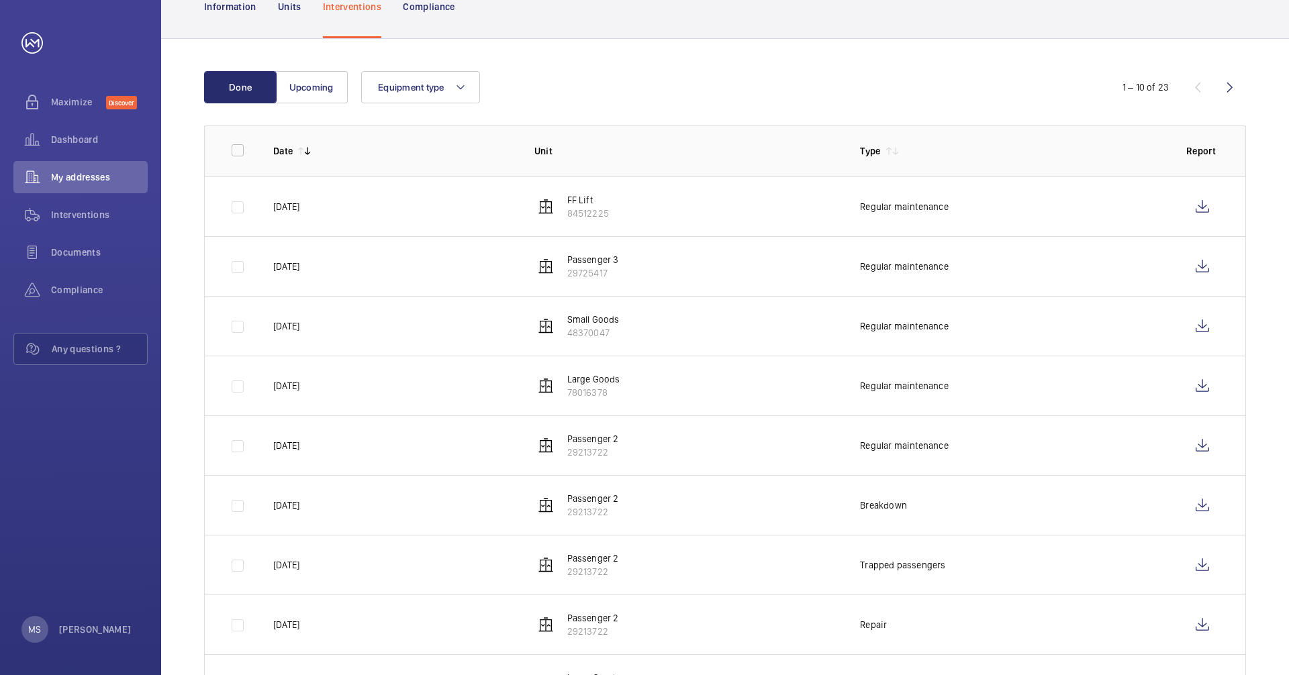
scroll to position [201, 0]
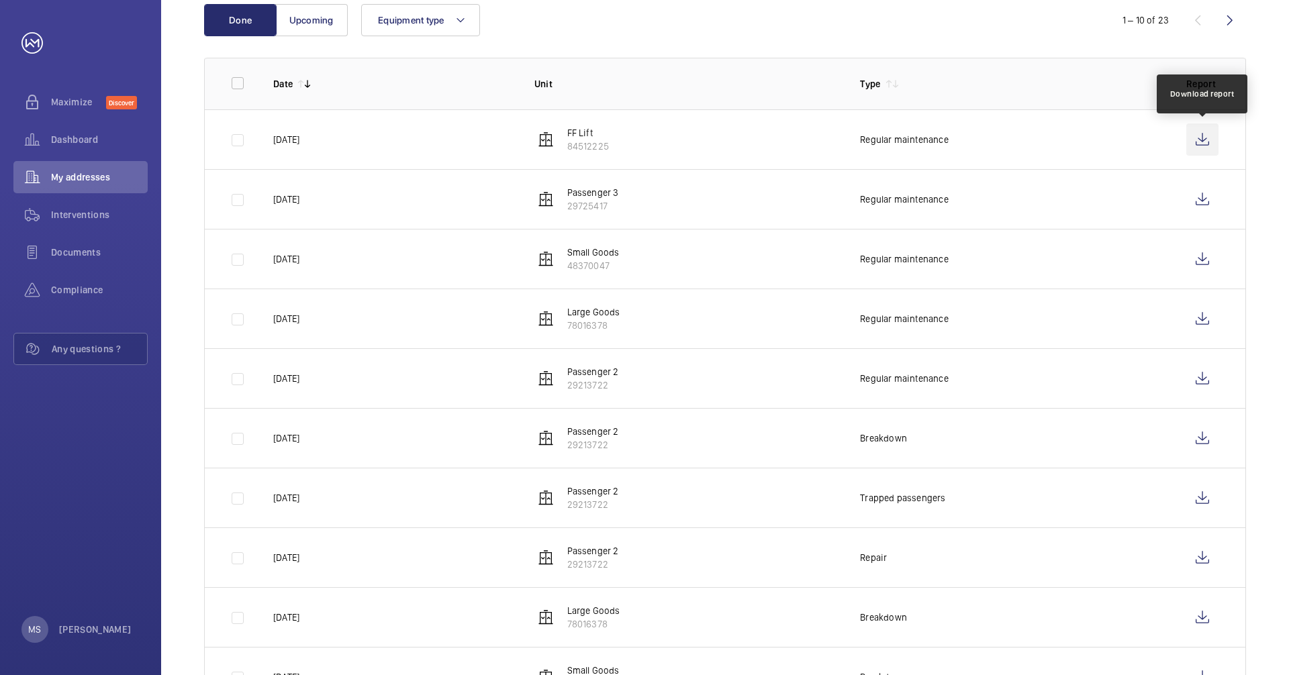
click at [866, 139] on wm-front-icon-button at bounding box center [1202, 140] width 32 height 32
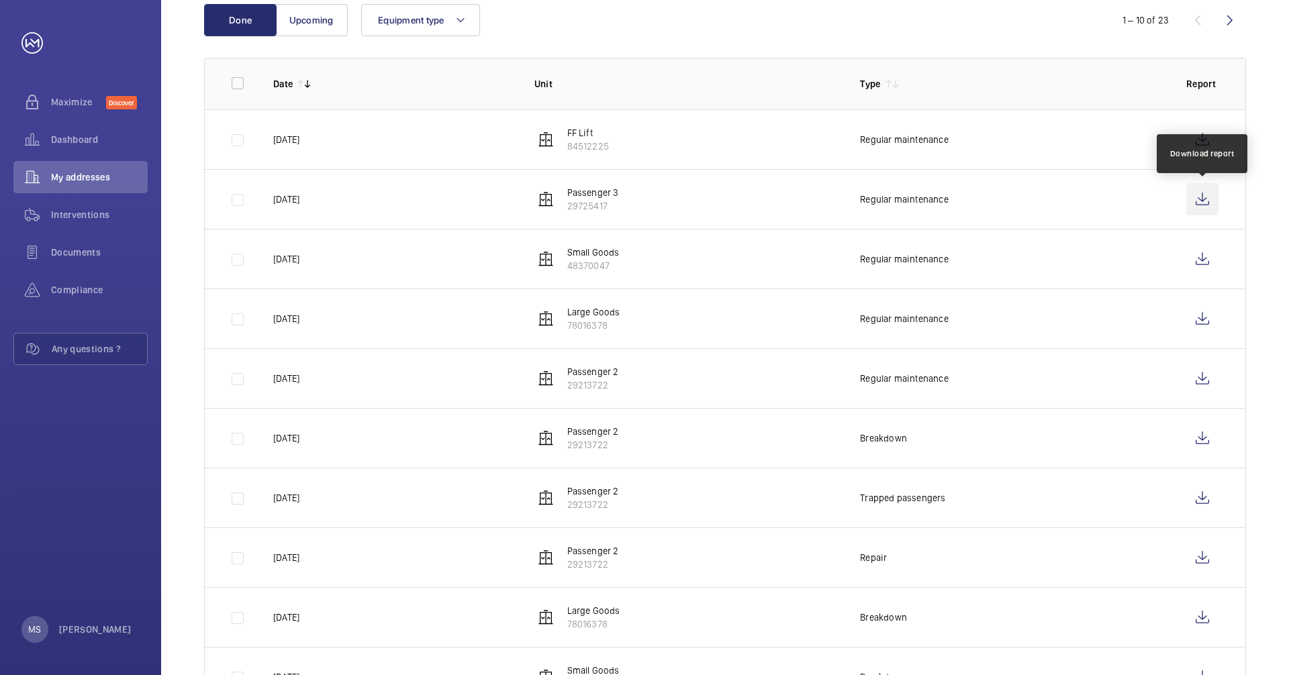
click at [866, 196] on wm-front-icon-button at bounding box center [1202, 199] width 32 height 32
click at [588, 12] on div "Equipment type" at bounding box center [723, 20] width 724 height 32
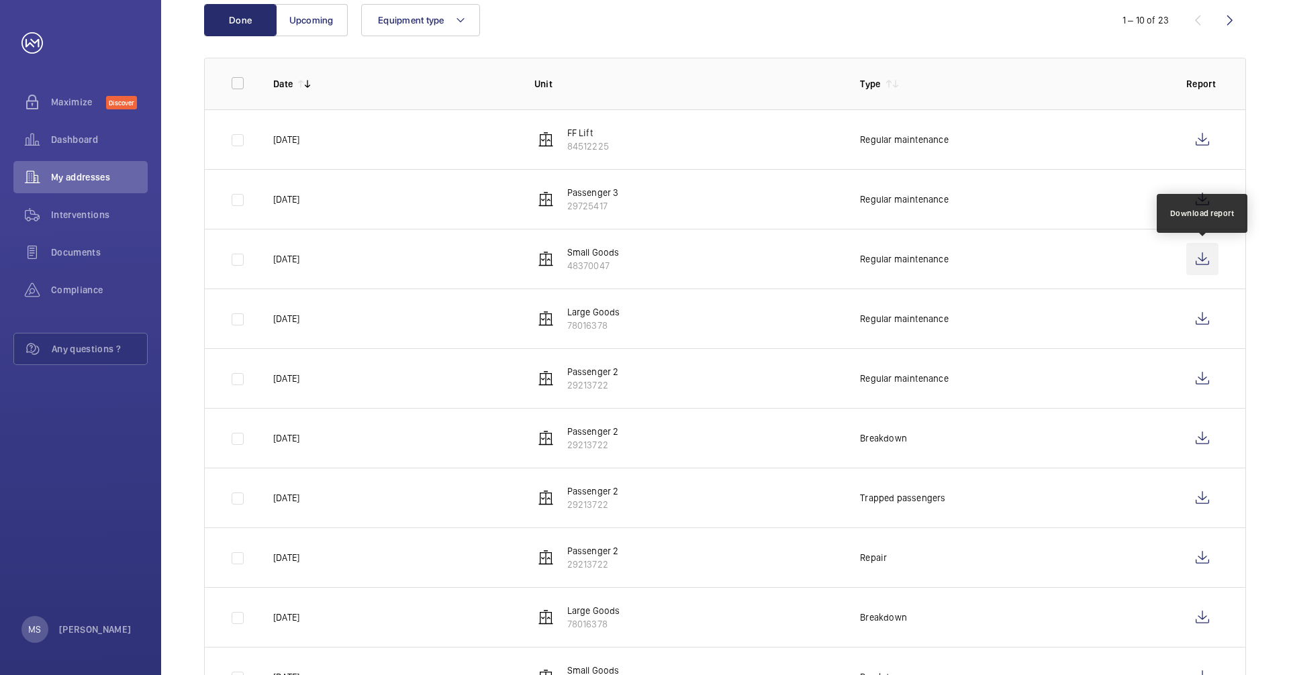
click at [866, 261] on wm-front-icon-button at bounding box center [1202, 259] width 32 height 32
click at [866, 9] on div "Equipment type" at bounding box center [723, 20] width 724 height 32
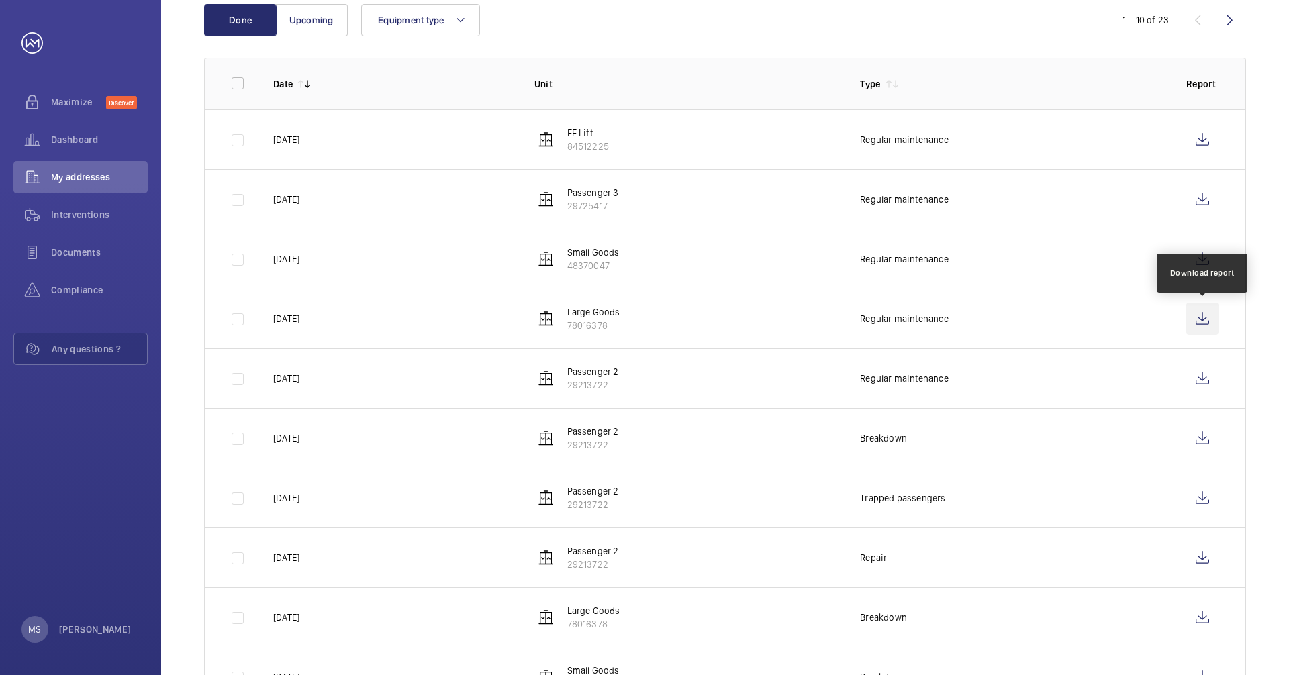
click at [866, 319] on wm-front-icon-button at bounding box center [1202, 319] width 32 height 32
click at [866, 16] on div "Equipment type" at bounding box center [723, 20] width 724 height 32
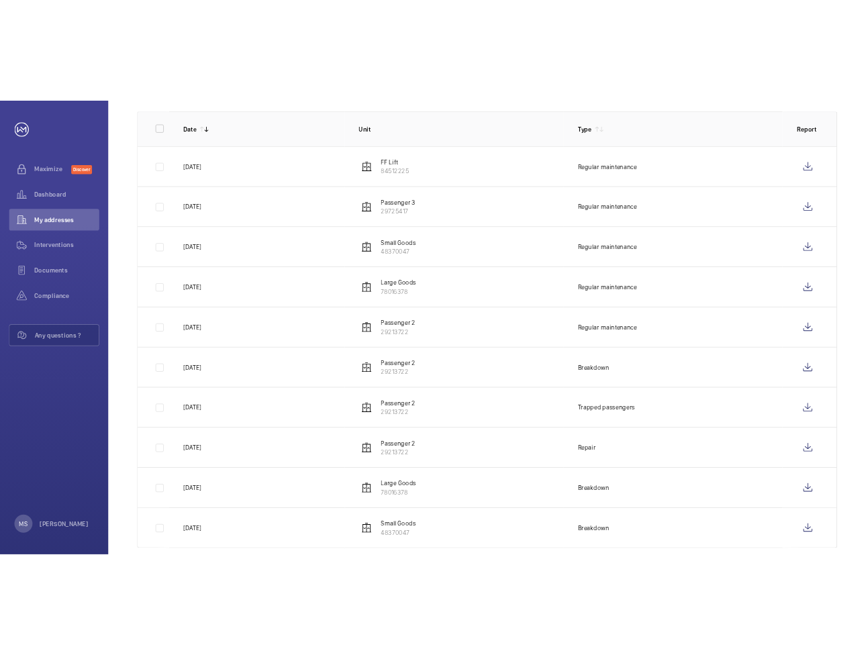
scroll to position [266, 0]
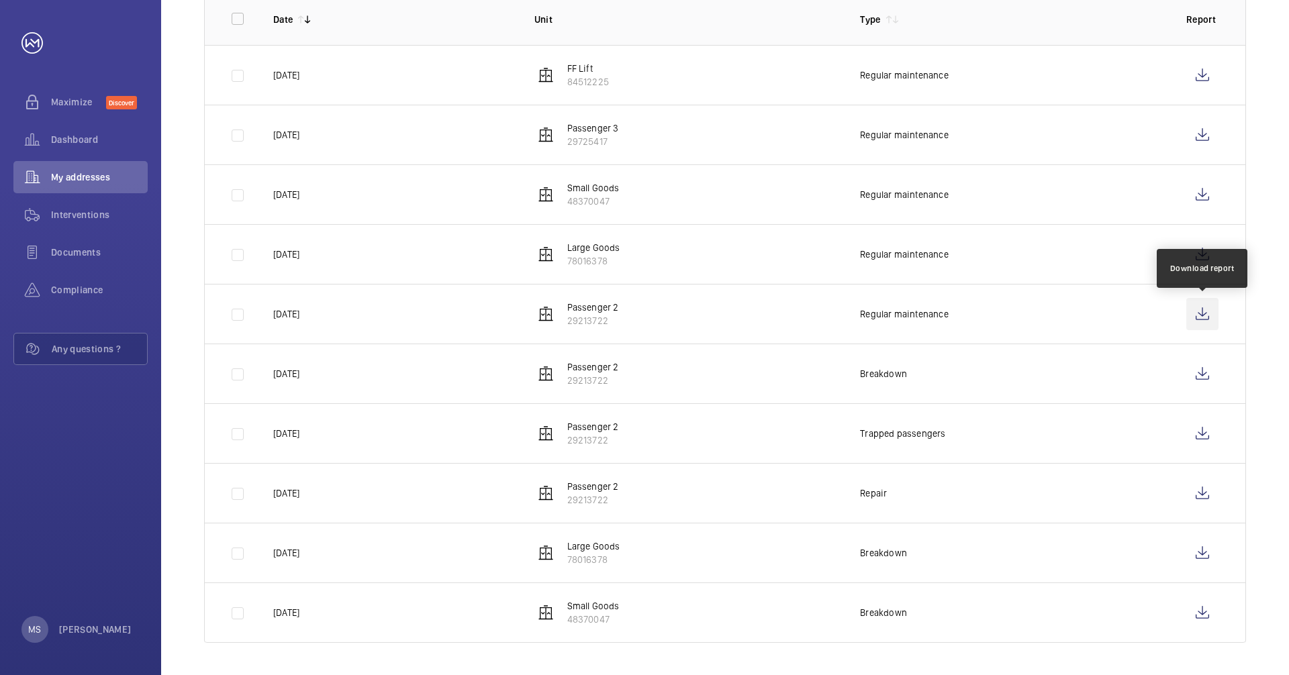
click at [866, 313] on wm-front-icon-button at bounding box center [1202, 314] width 32 height 32
